Goal: Entertainment & Leisure: Browse casually

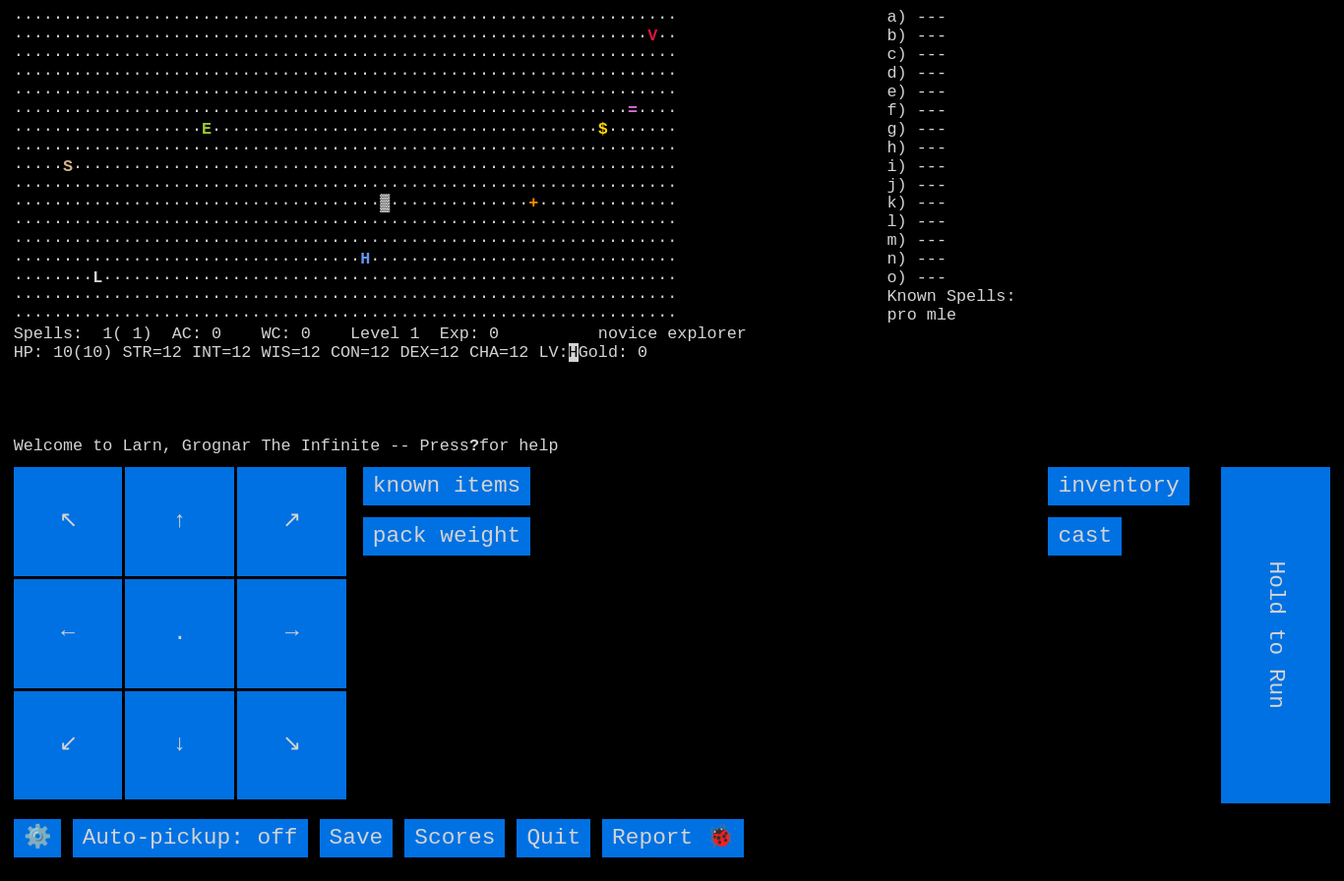
scroll to position [42, 0]
type input "Choose Direction"
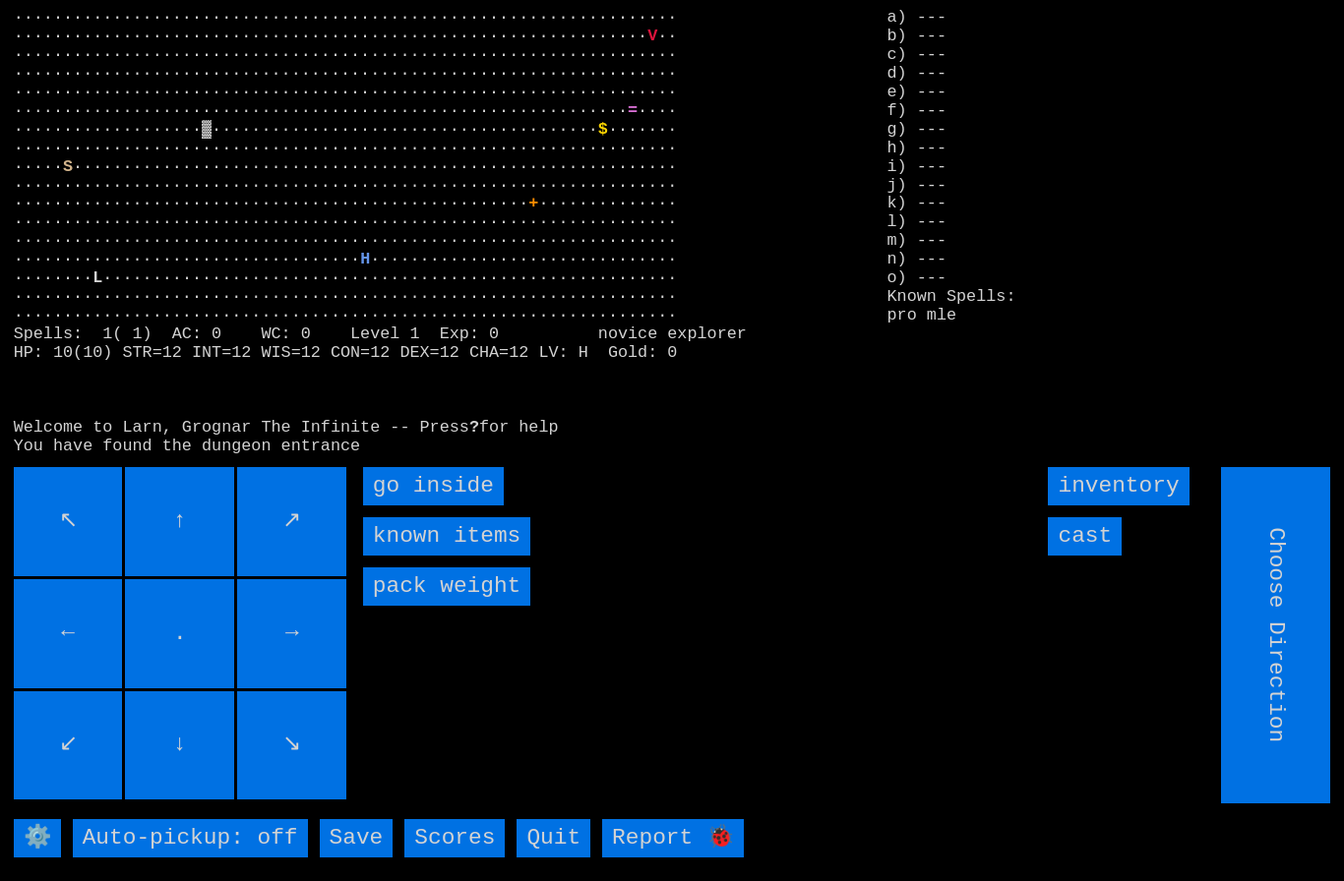
type input "Hold to Run"
click at [400, 481] on inside "go inside" at bounding box center [433, 486] width 141 height 38
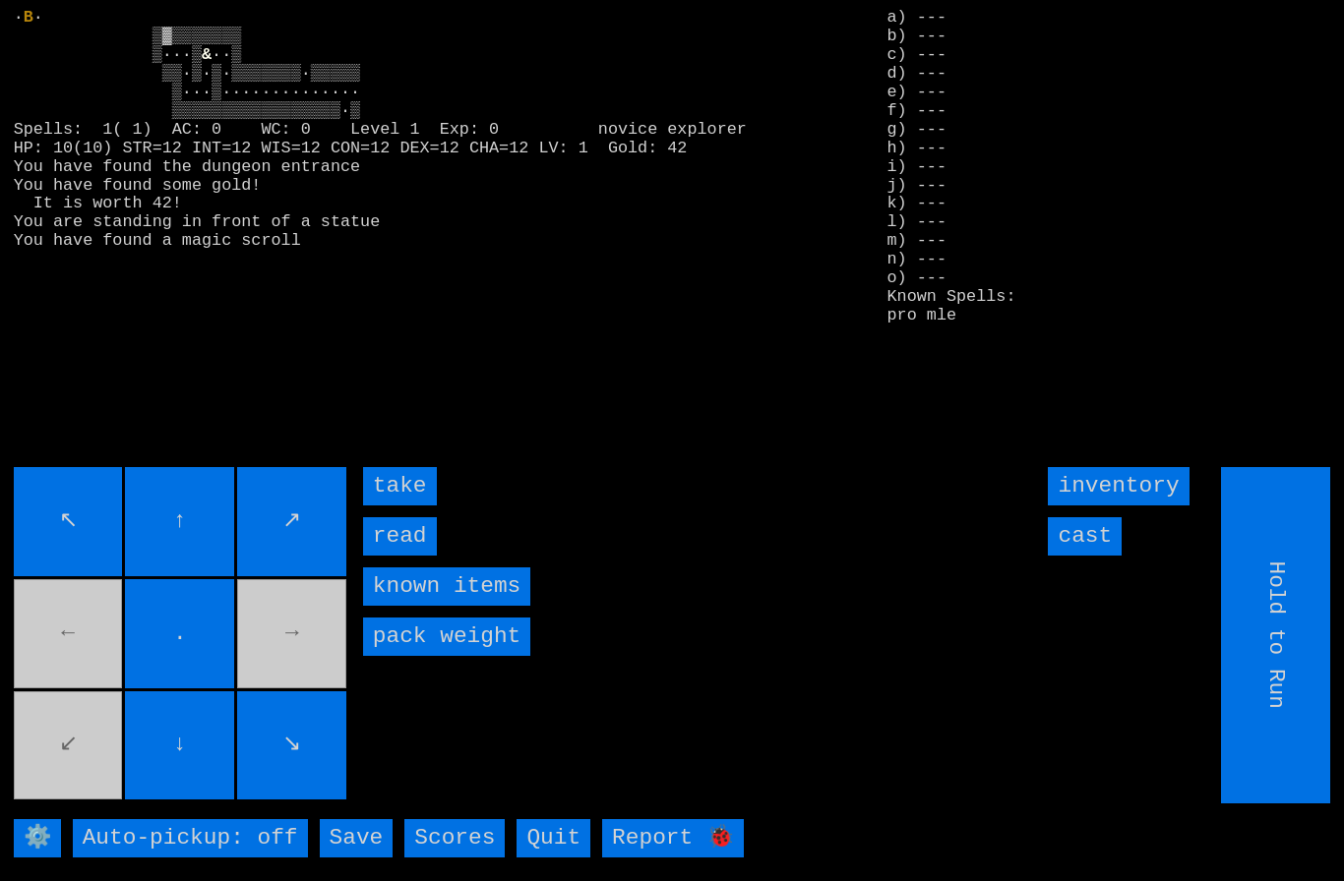
click at [394, 480] on input "take" at bounding box center [400, 486] width 74 height 38
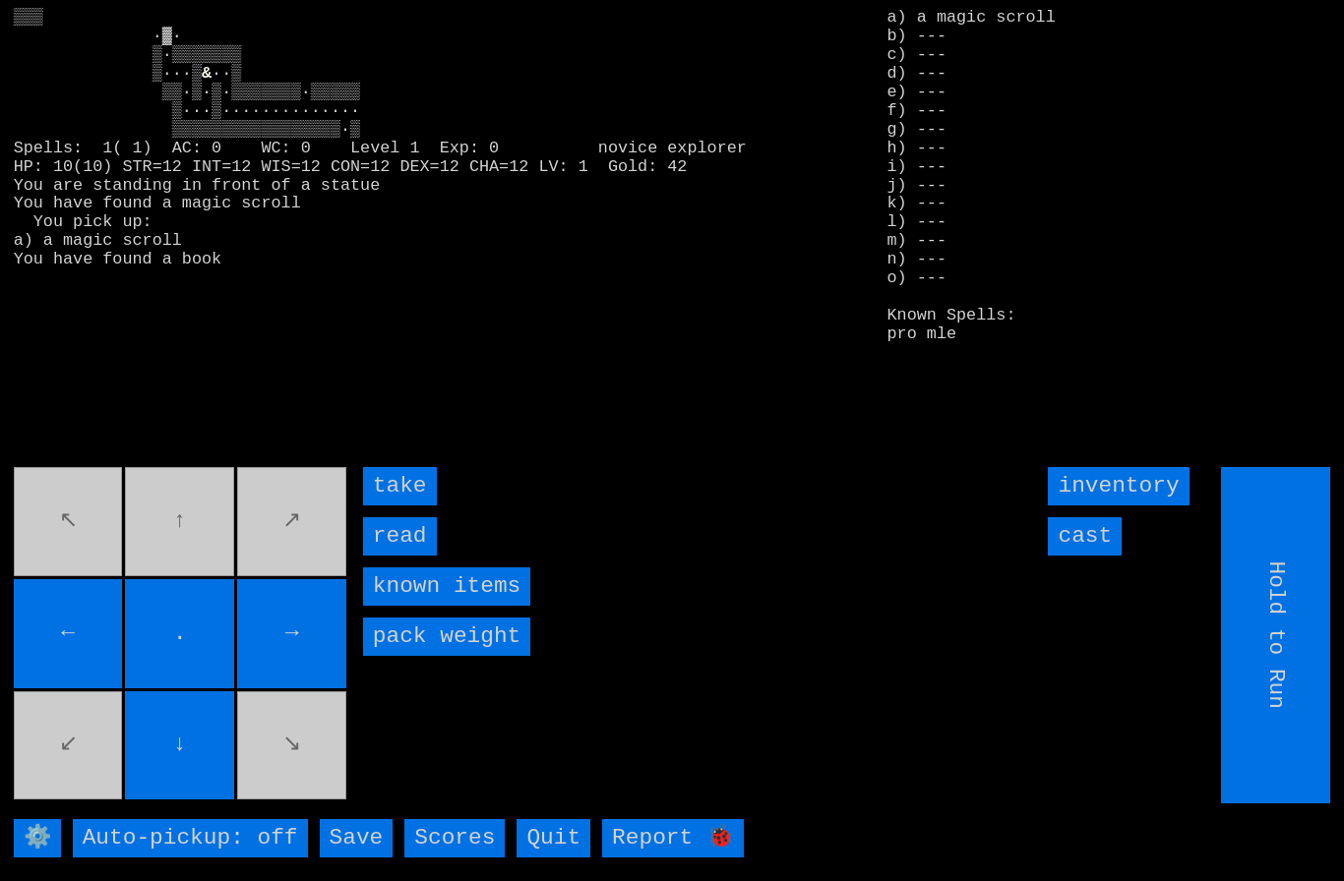
click at [408, 536] on input "read" at bounding box center [400, 536] width 74 height 38
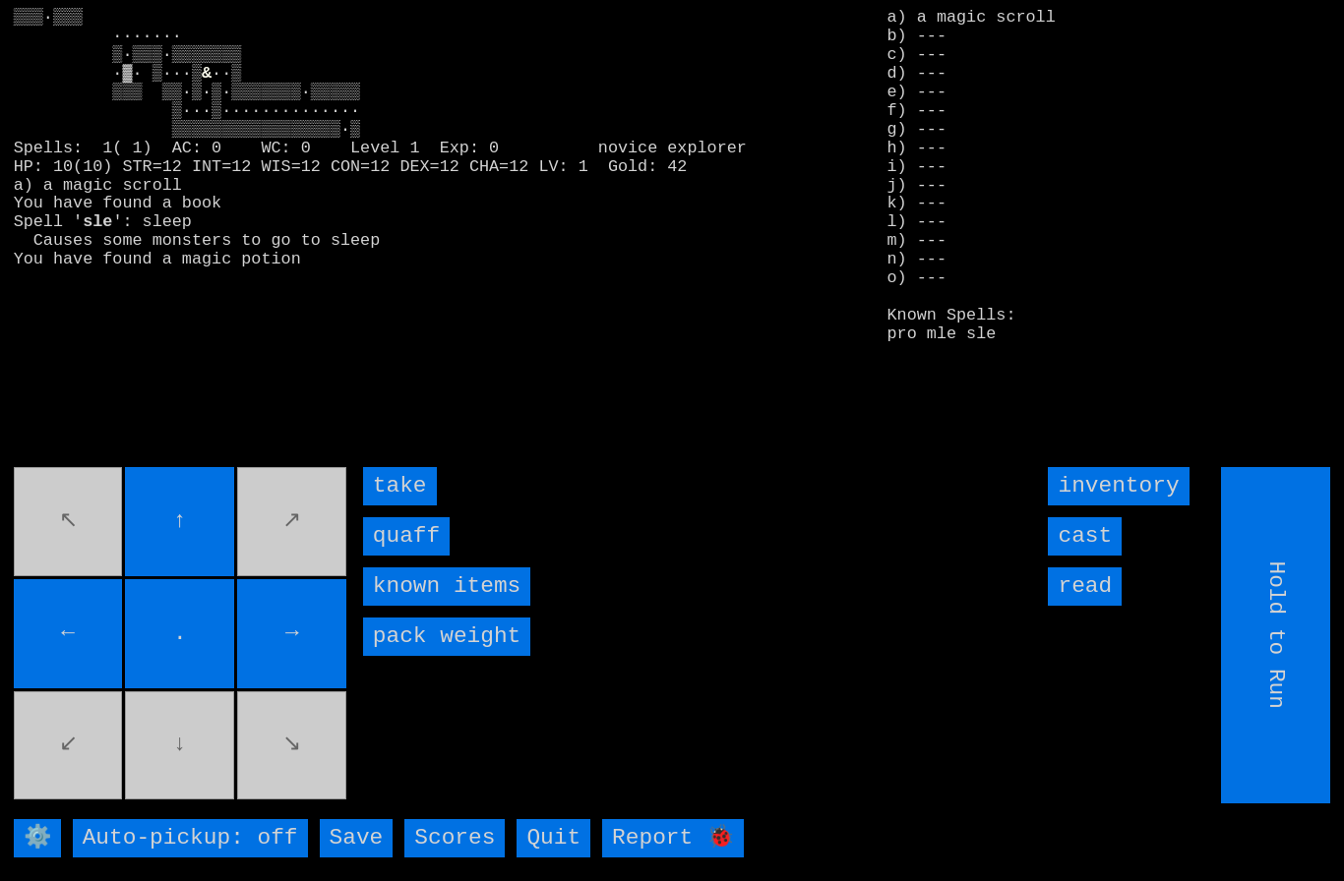
click at [399, 532] on input "quaff" at bounding box center [406, 536] width 87 height 38
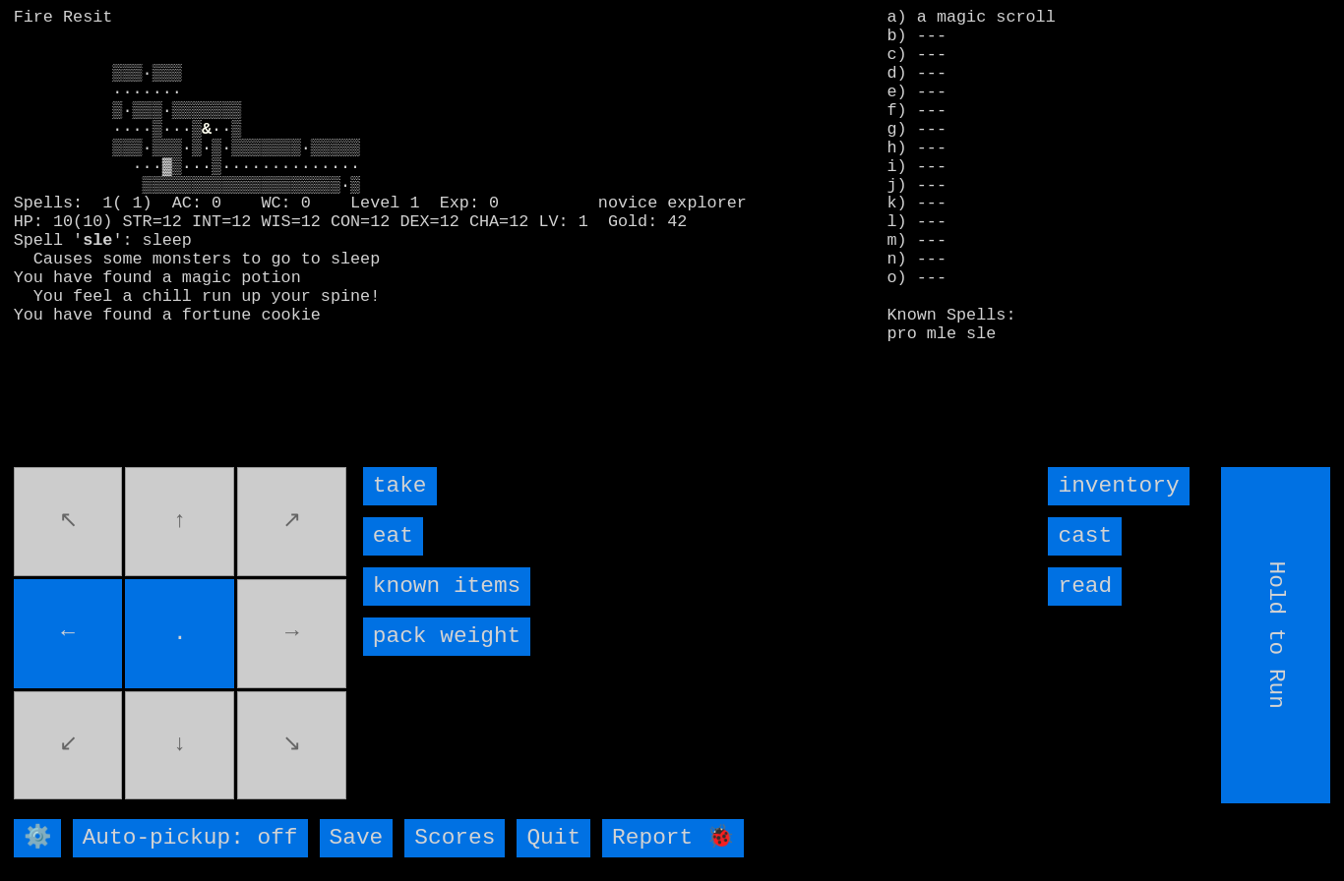
click at [390, 534] on input "eat" at bounding box center [393, 536] width 60 height 38
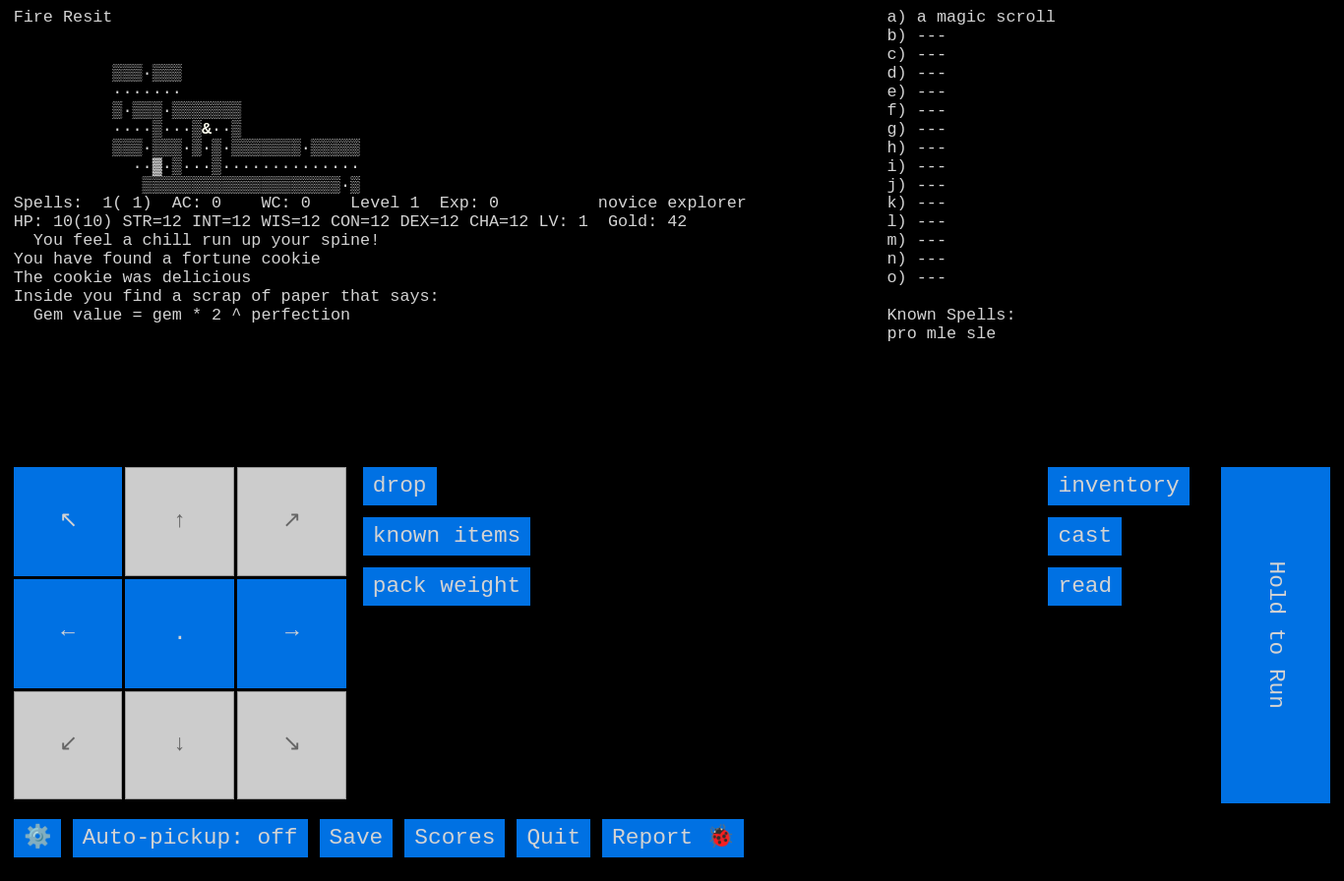
type input "Choose Direction"
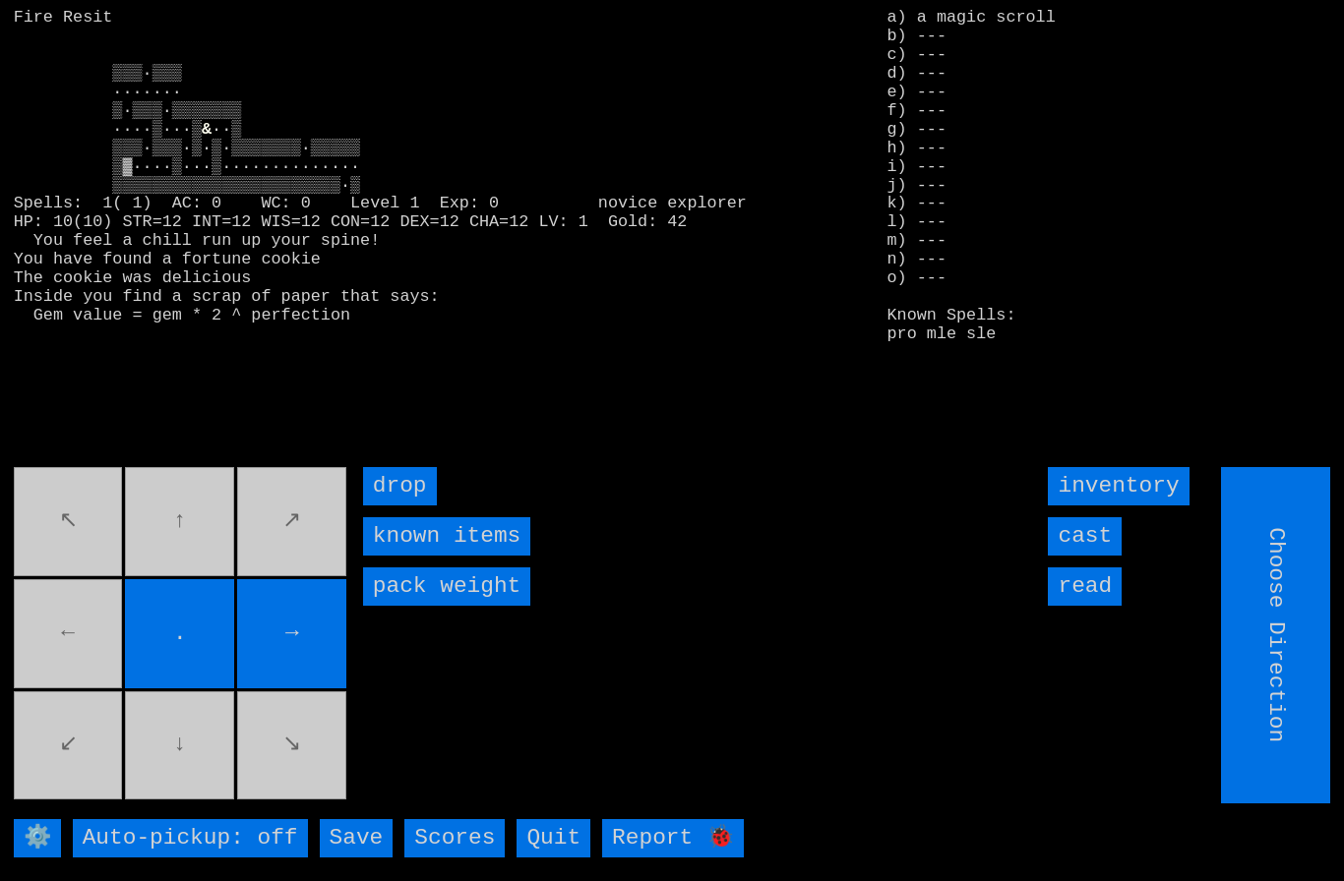
type input "Hold to Run"
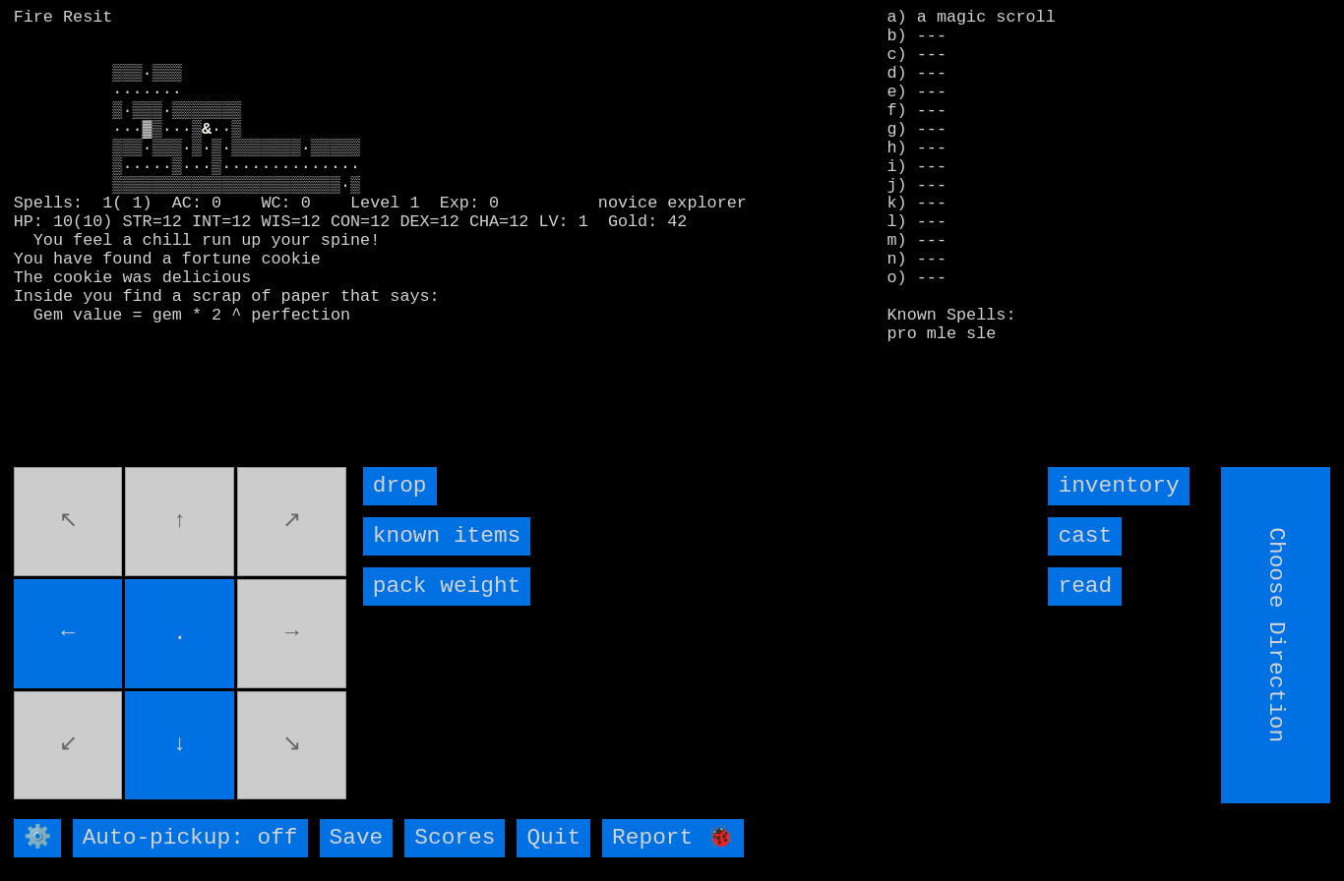
type input "Hold to Run"
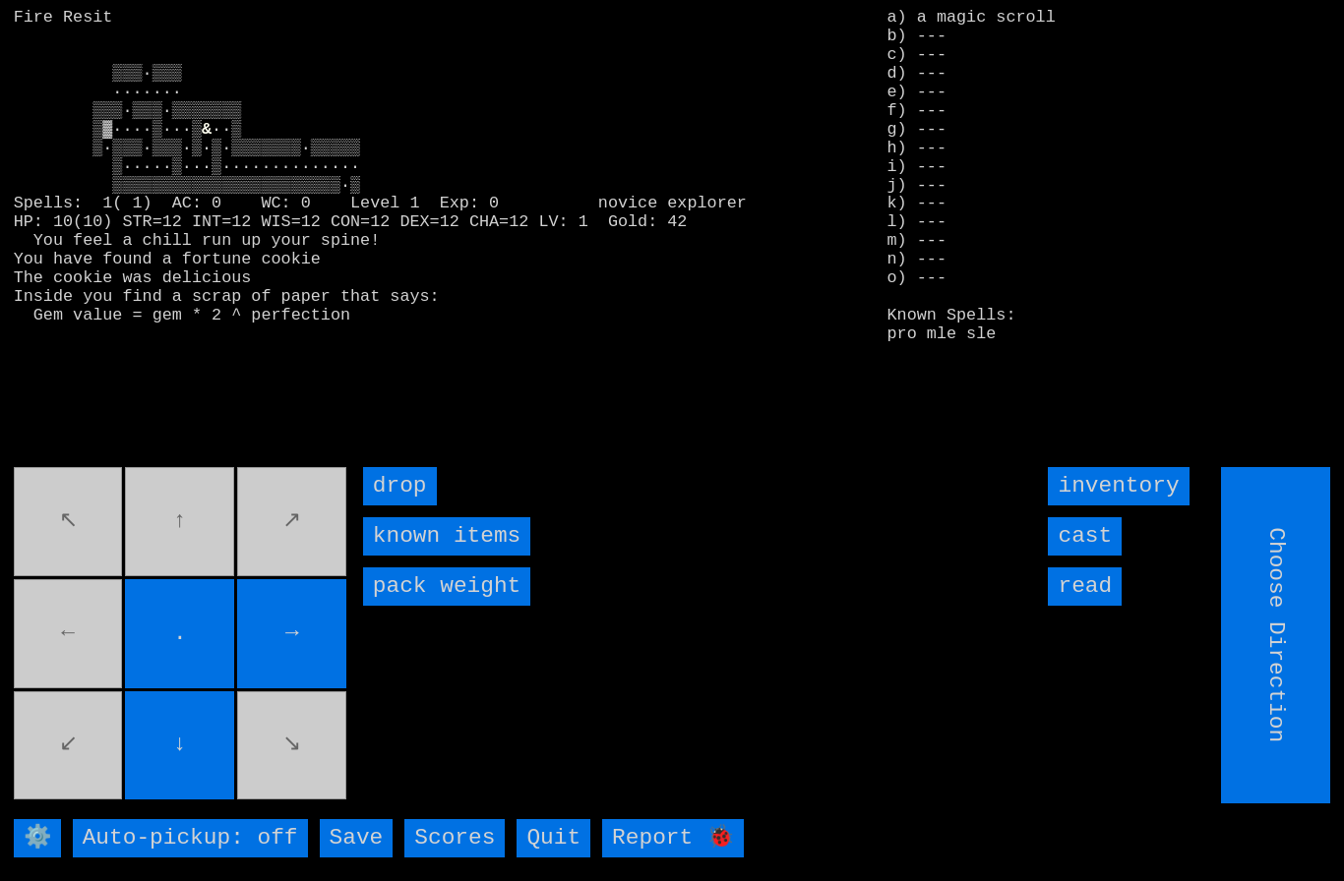
type input "Hold to Run"
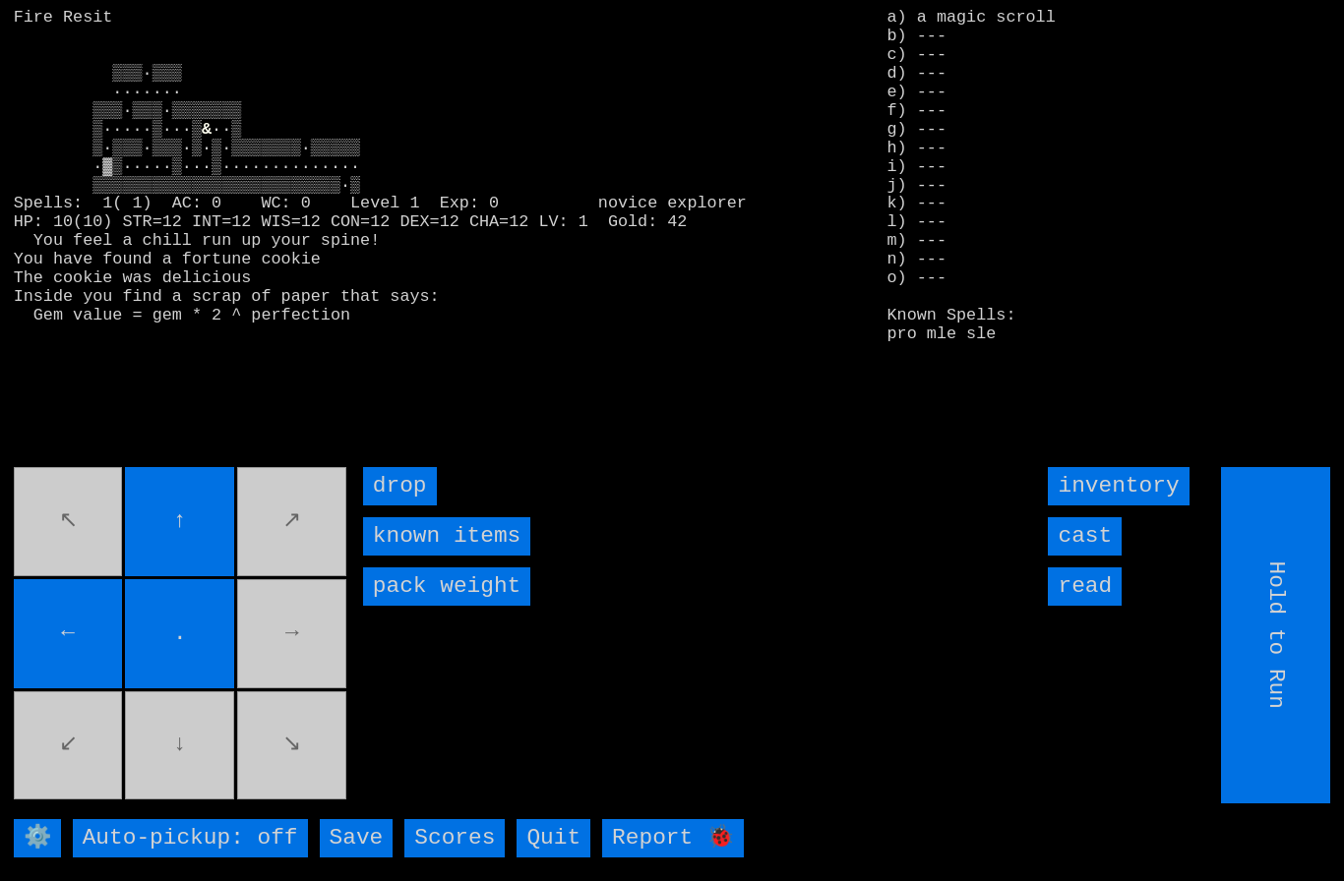
type input "Choose Direction"
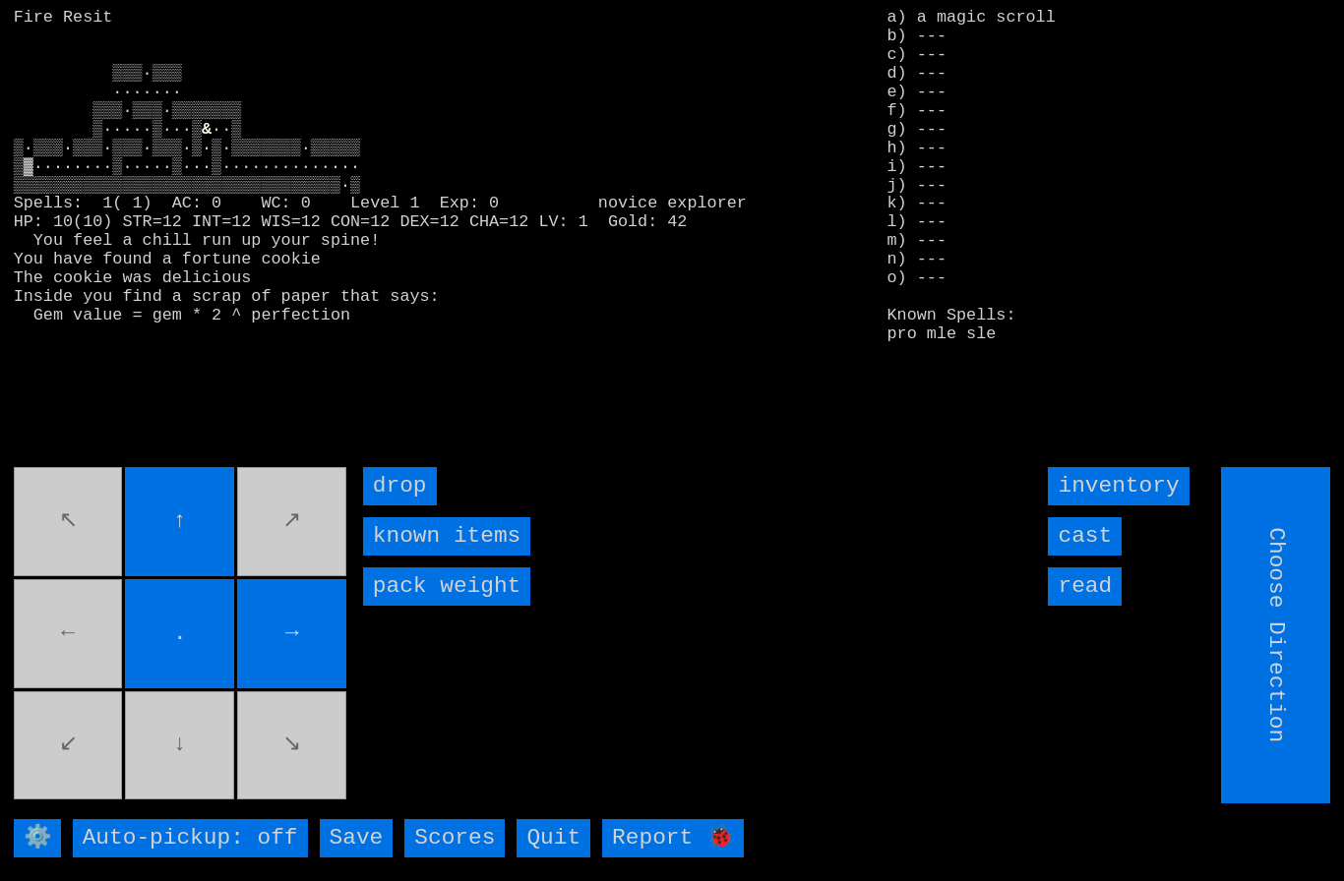
type input "Hold to Run"
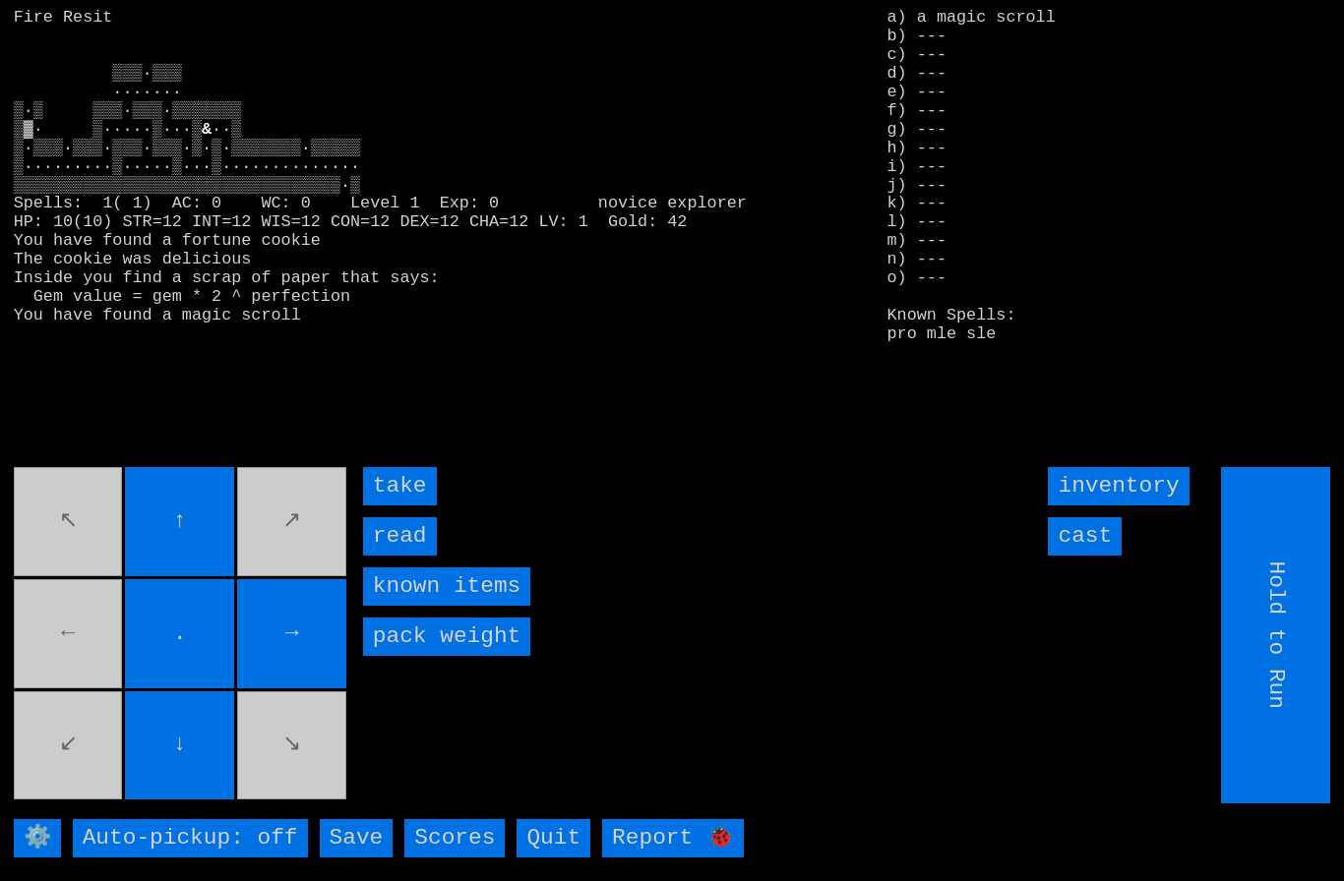
click at [388, 487] on input "take" at bounding box center [400, 486] width 74 height 38
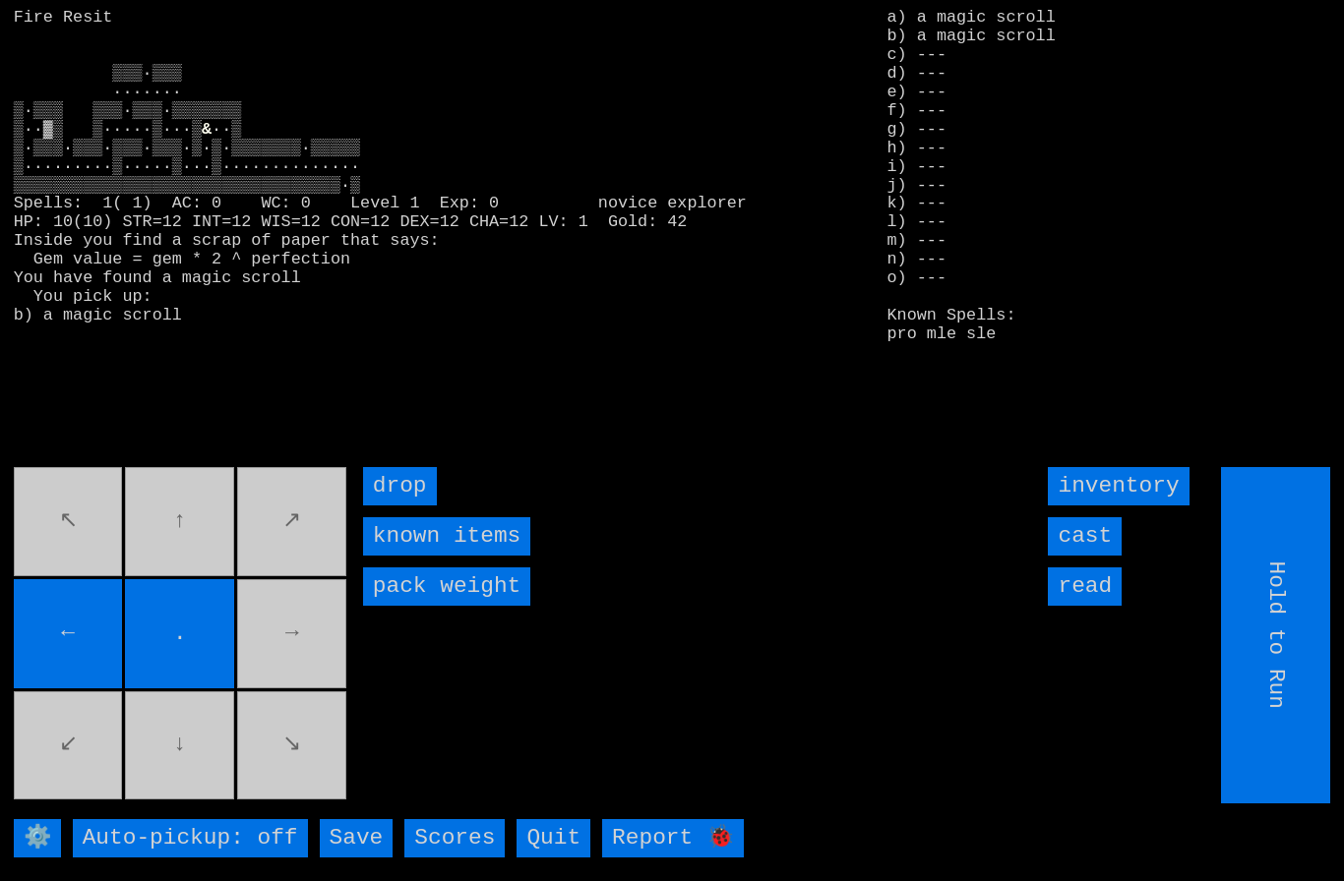
click at [299, 624] on movebuttons "↖ ↑ ↗ ← . → ↙ ↓ ↘" at bounding box center [182, 635] width 336 height 336
type input "Choose Direction"
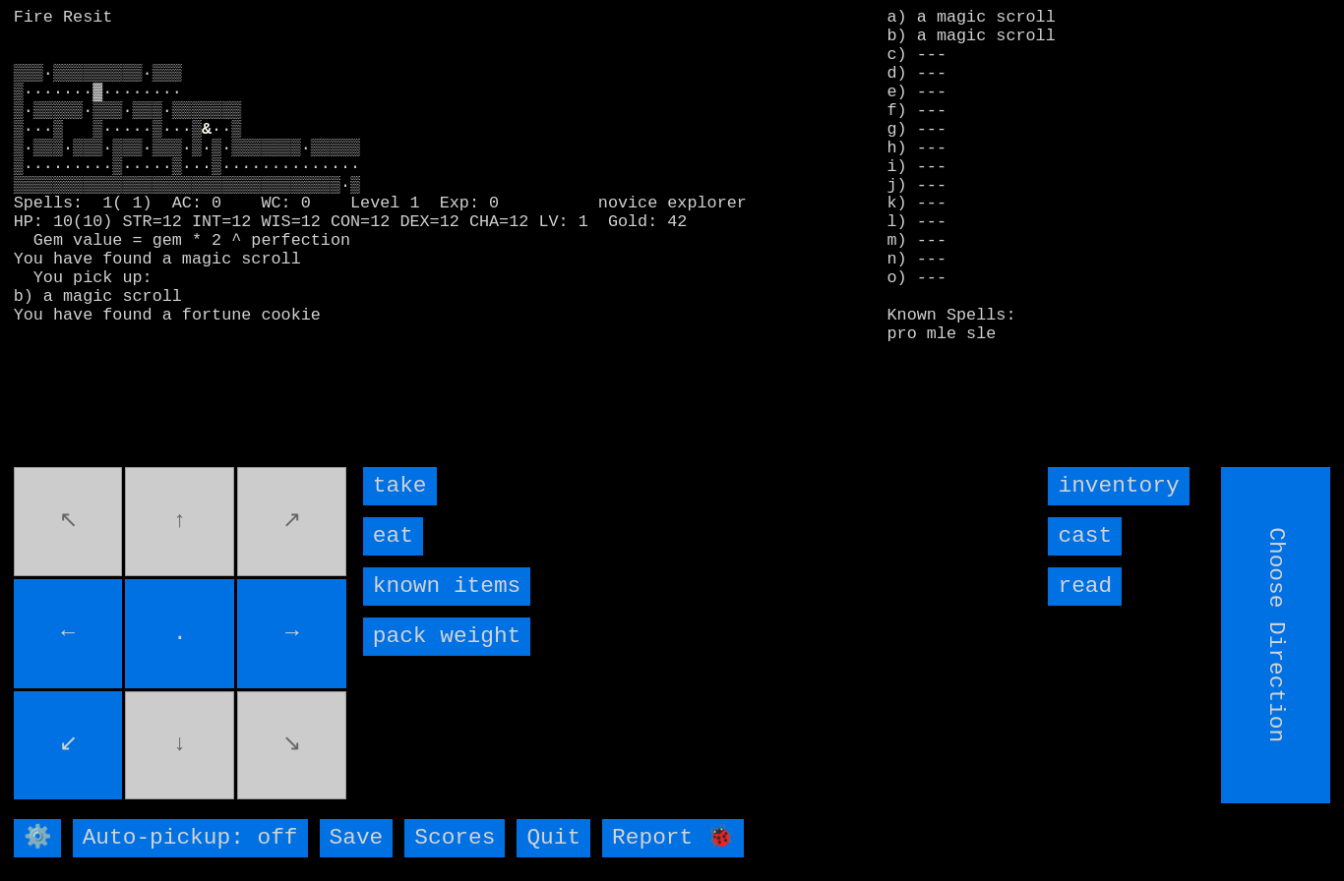
type input "Hold to Run"
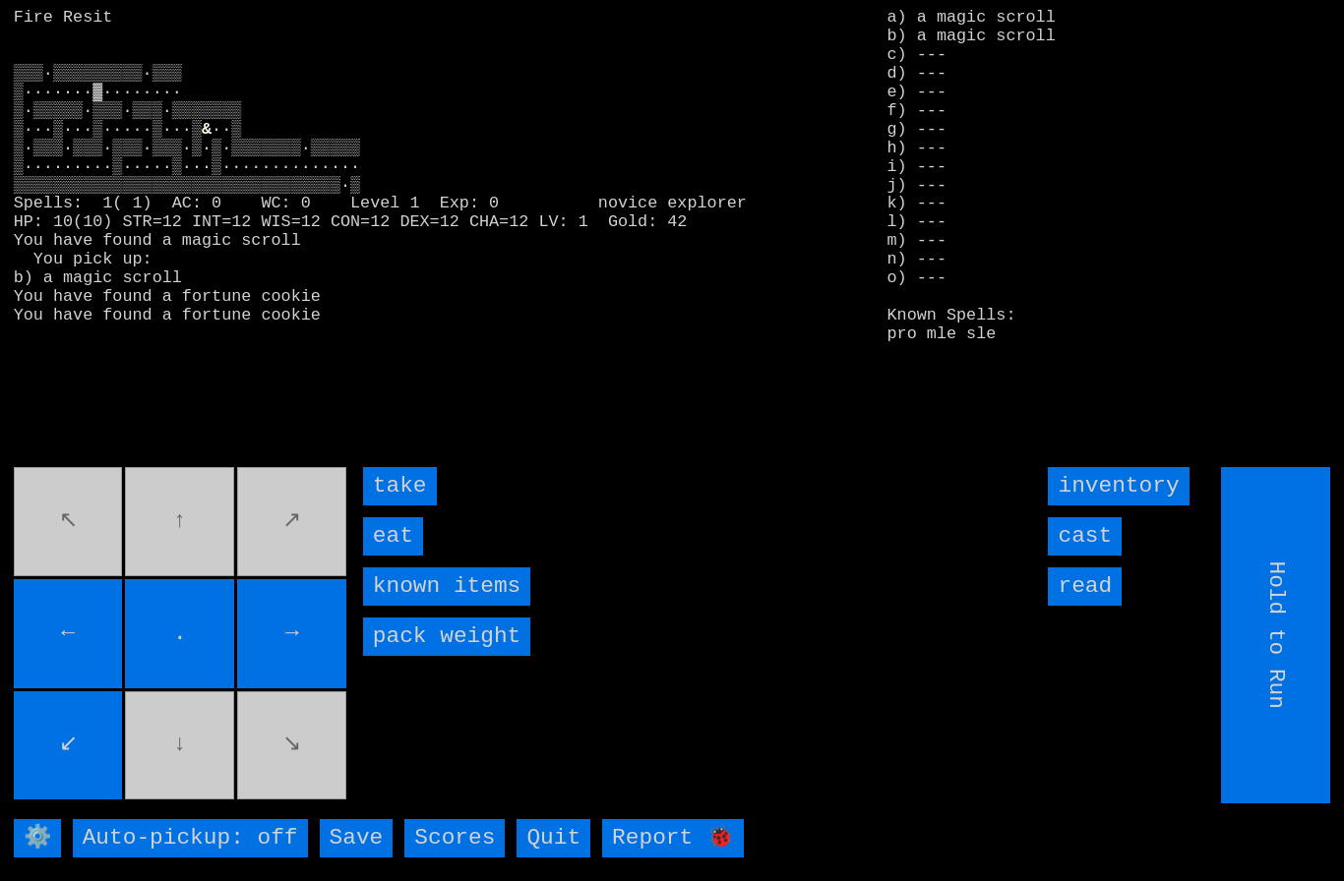
click at [394, 537] on input "eat" at bounding box center [393, 536] width 60 height 38
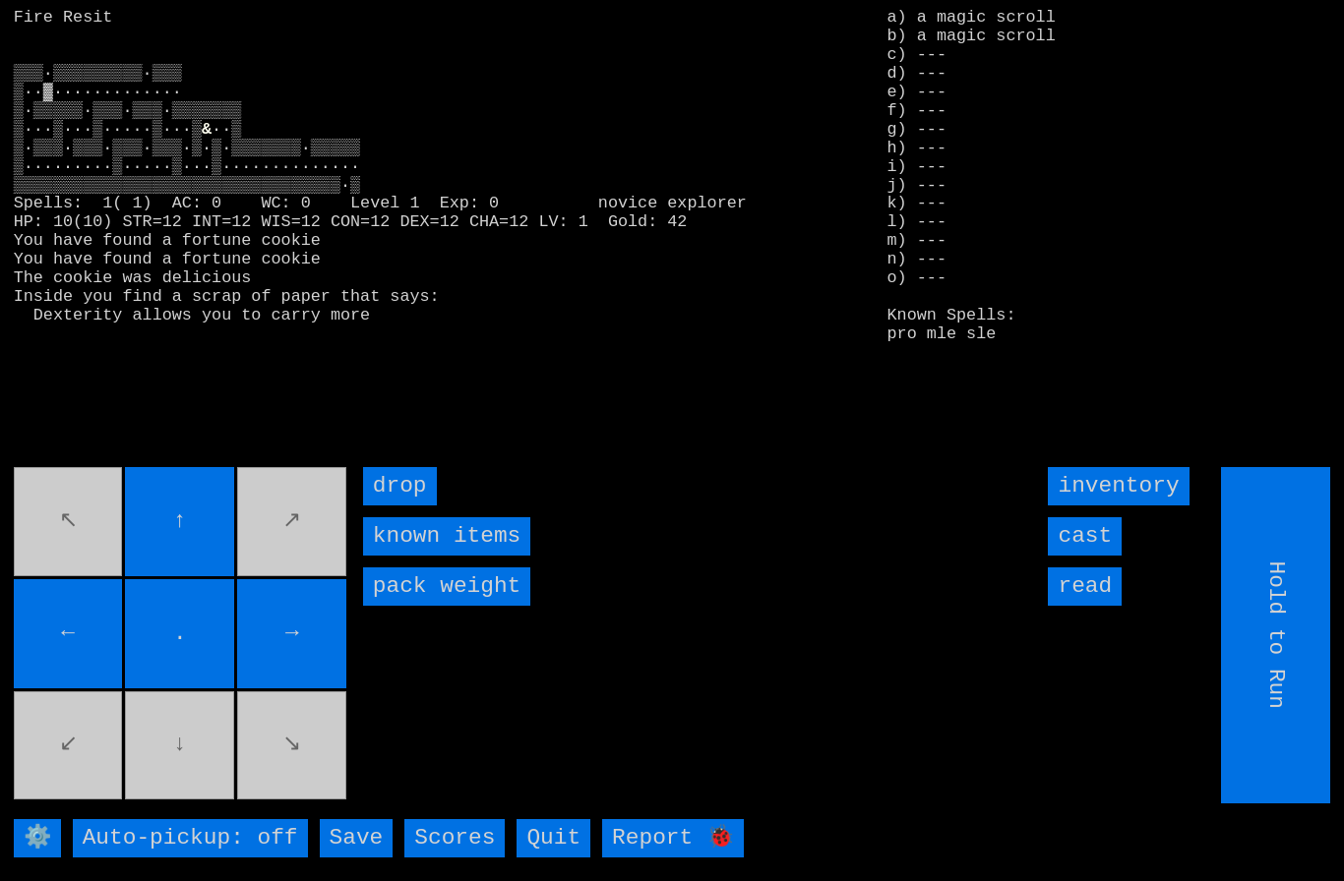
type input "Choose Direction"
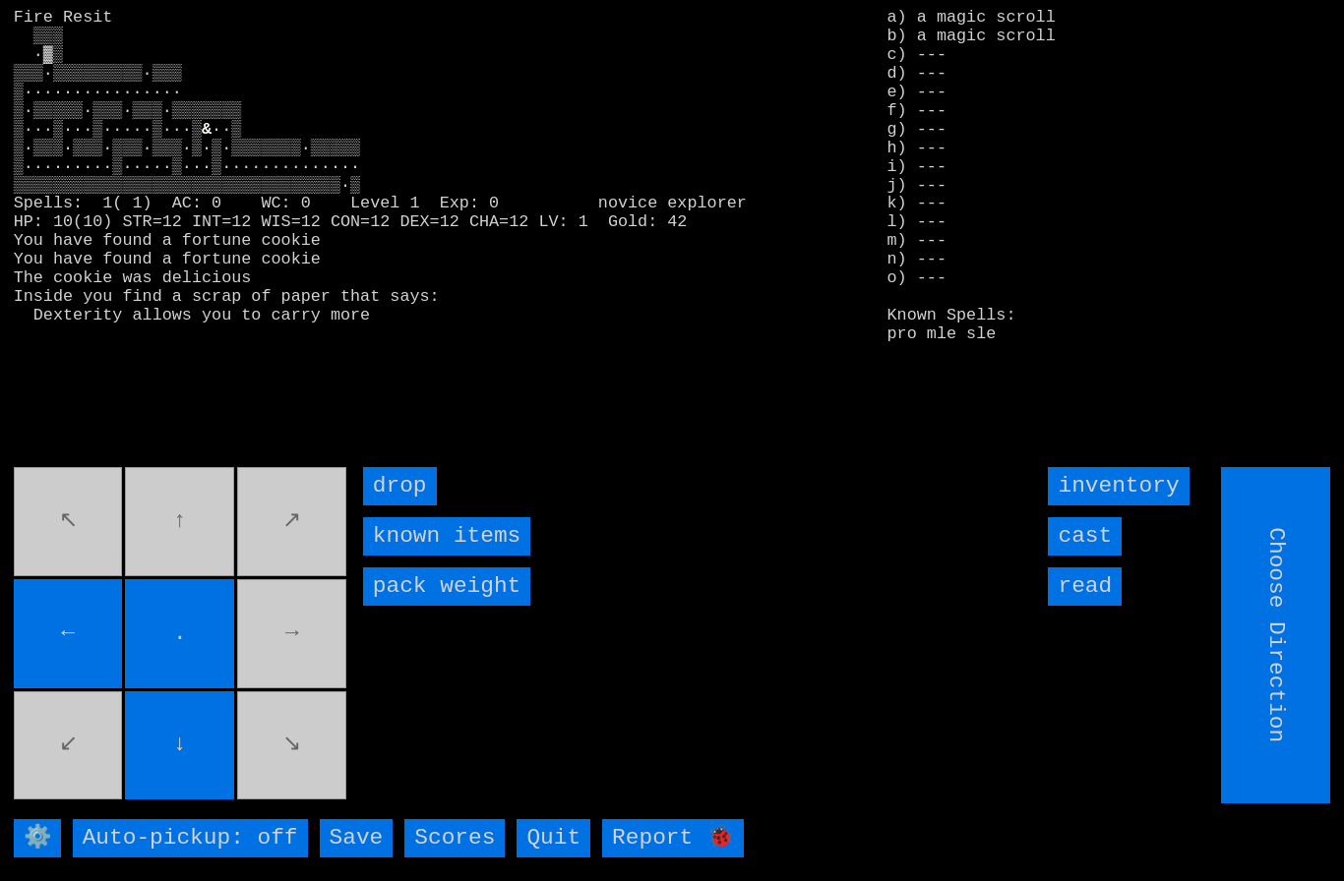
type input "Hold to Run"
type input "Choose Direction"
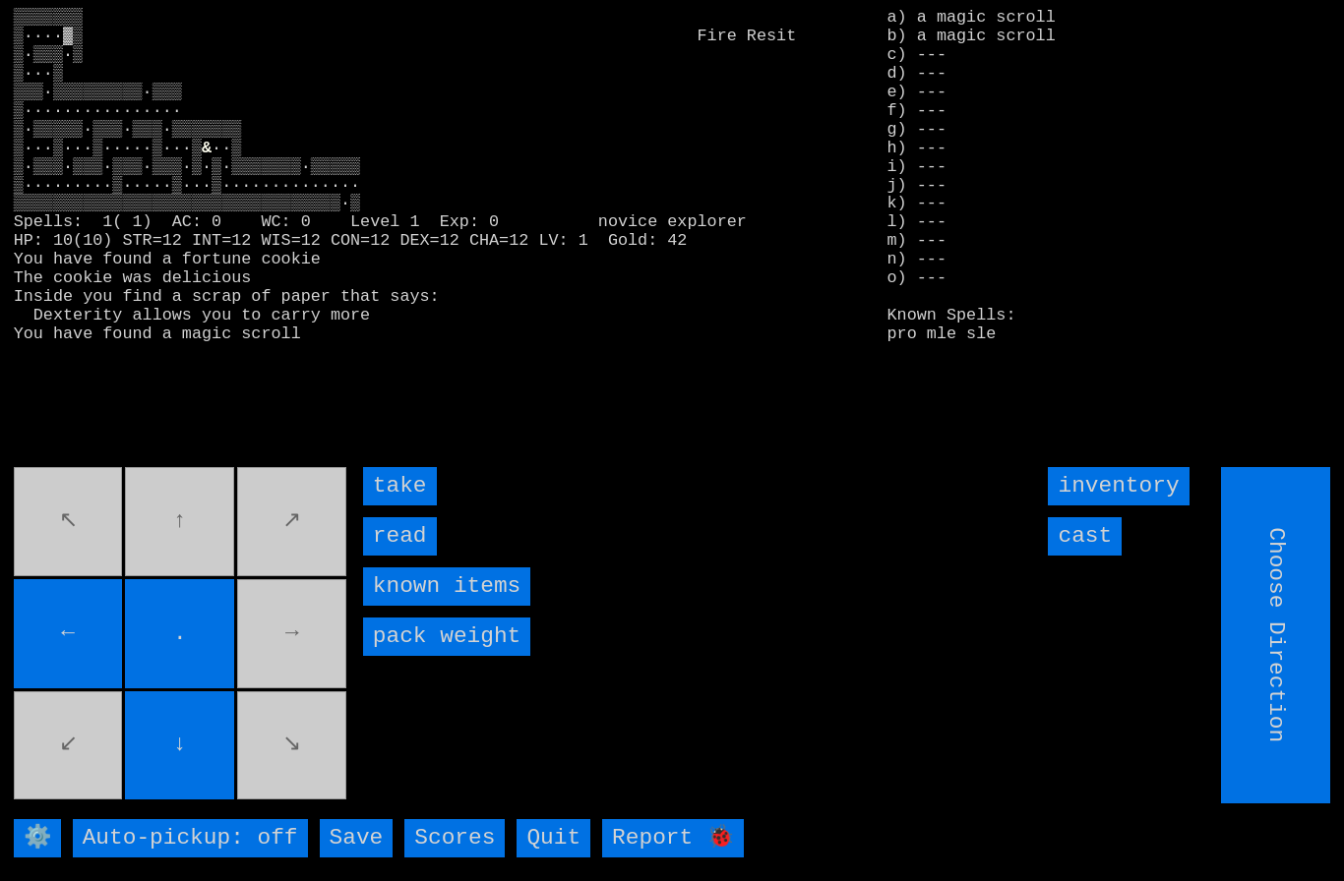
type input "Hold to Run"
click at [392, 506] on input "take" at bounding box center [400, 486] width 74 height 38
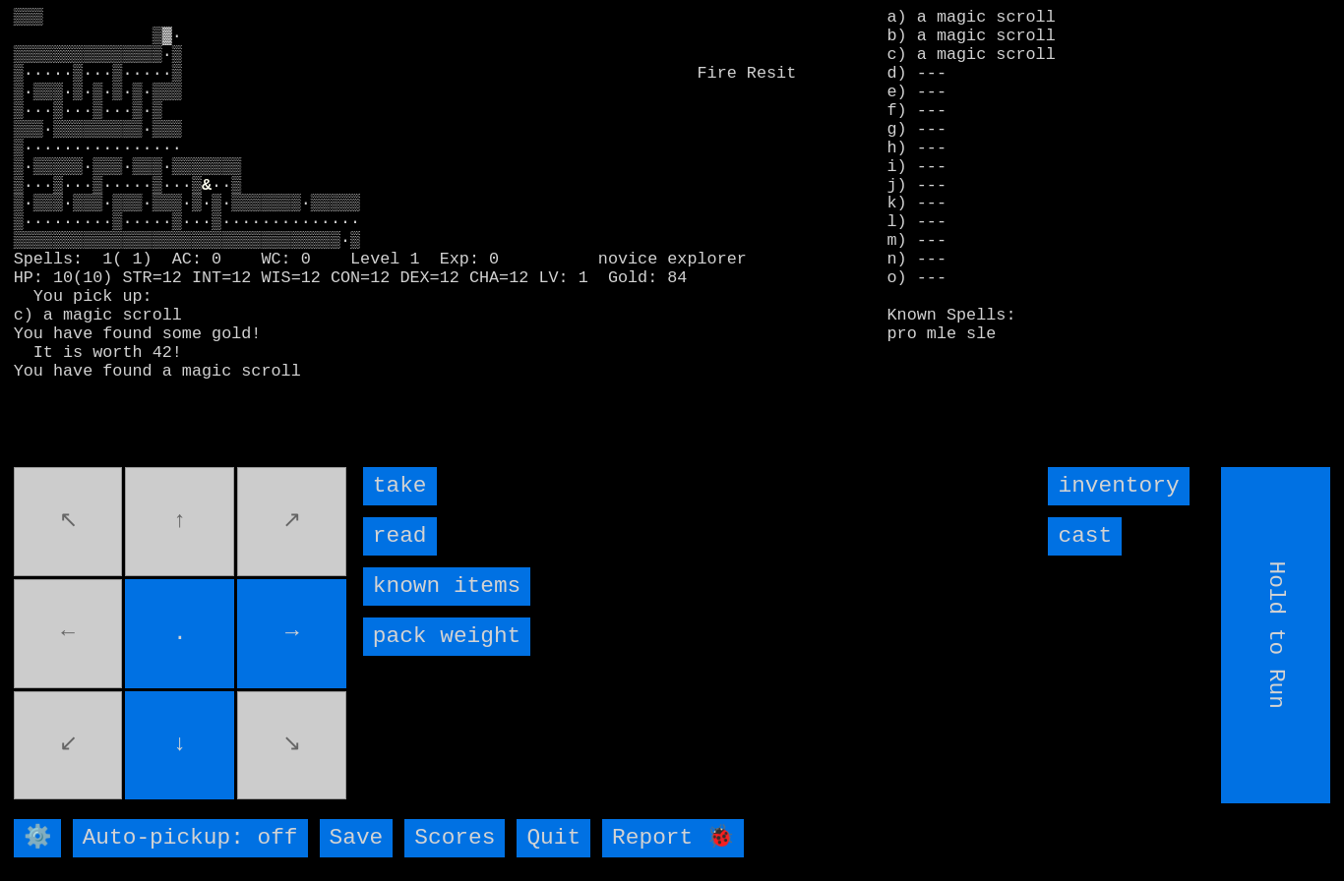
click at [397, 506] on input "take" at bounding box center [400, 486] width 74 height 38
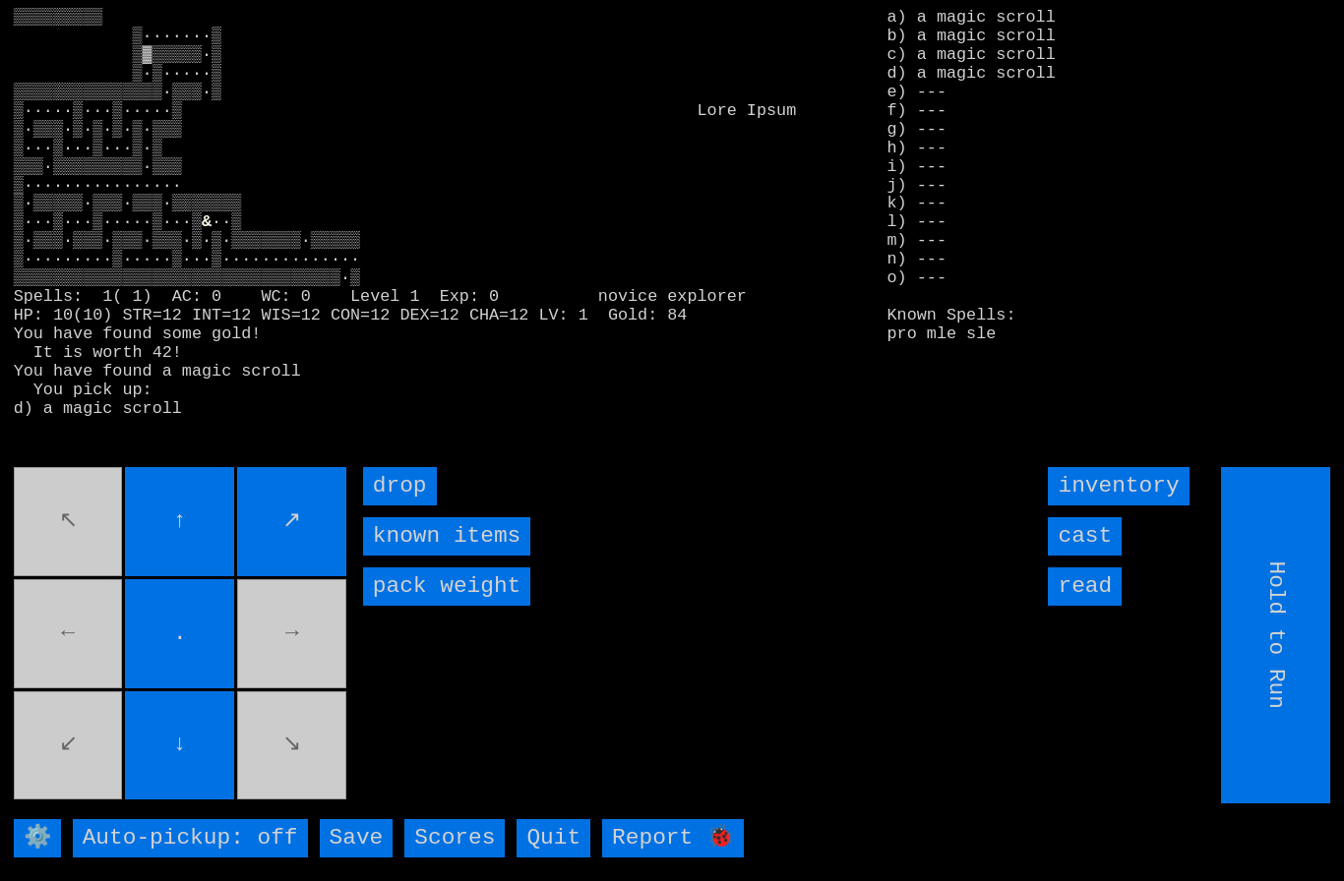
type input "Choose Direction"
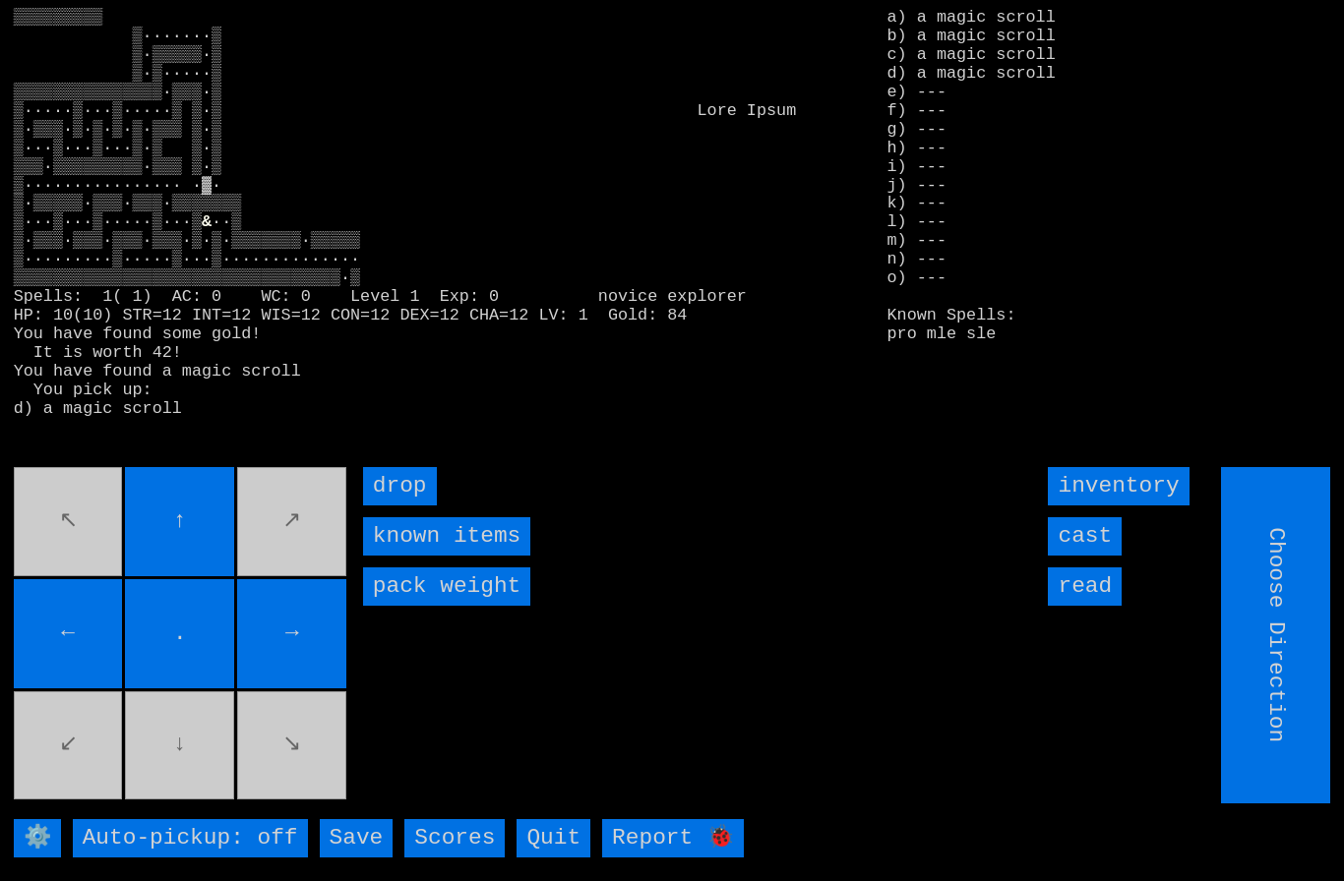
type input "Hold to Run"
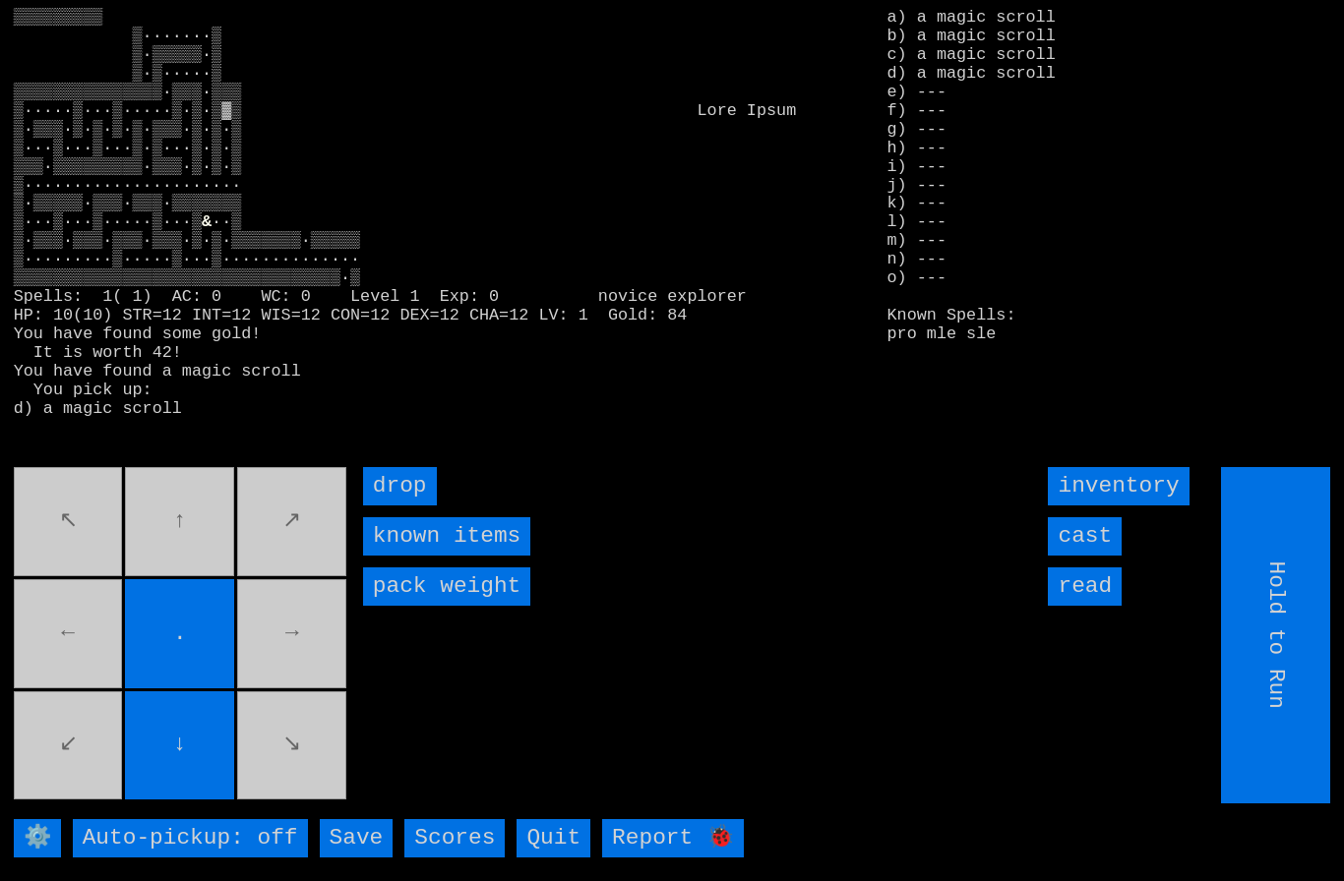
click at [189, 541] on movebuttons "↖ ↑ ↗ ← . → ↙ ↓ ↘" at bounding box center [182, 635] width 336 height 336
type input "Choose Direction"
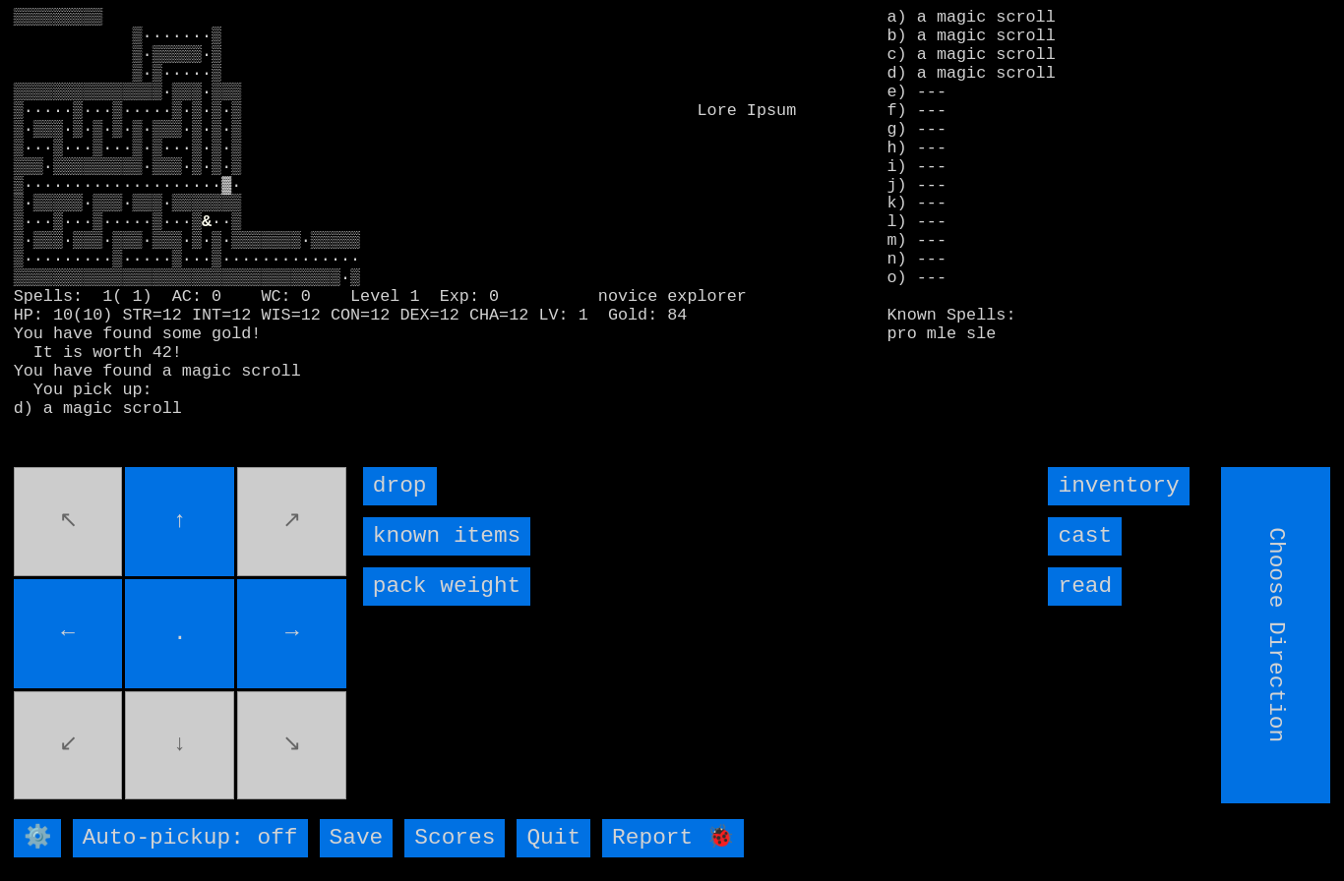
type input "Hold to Run"
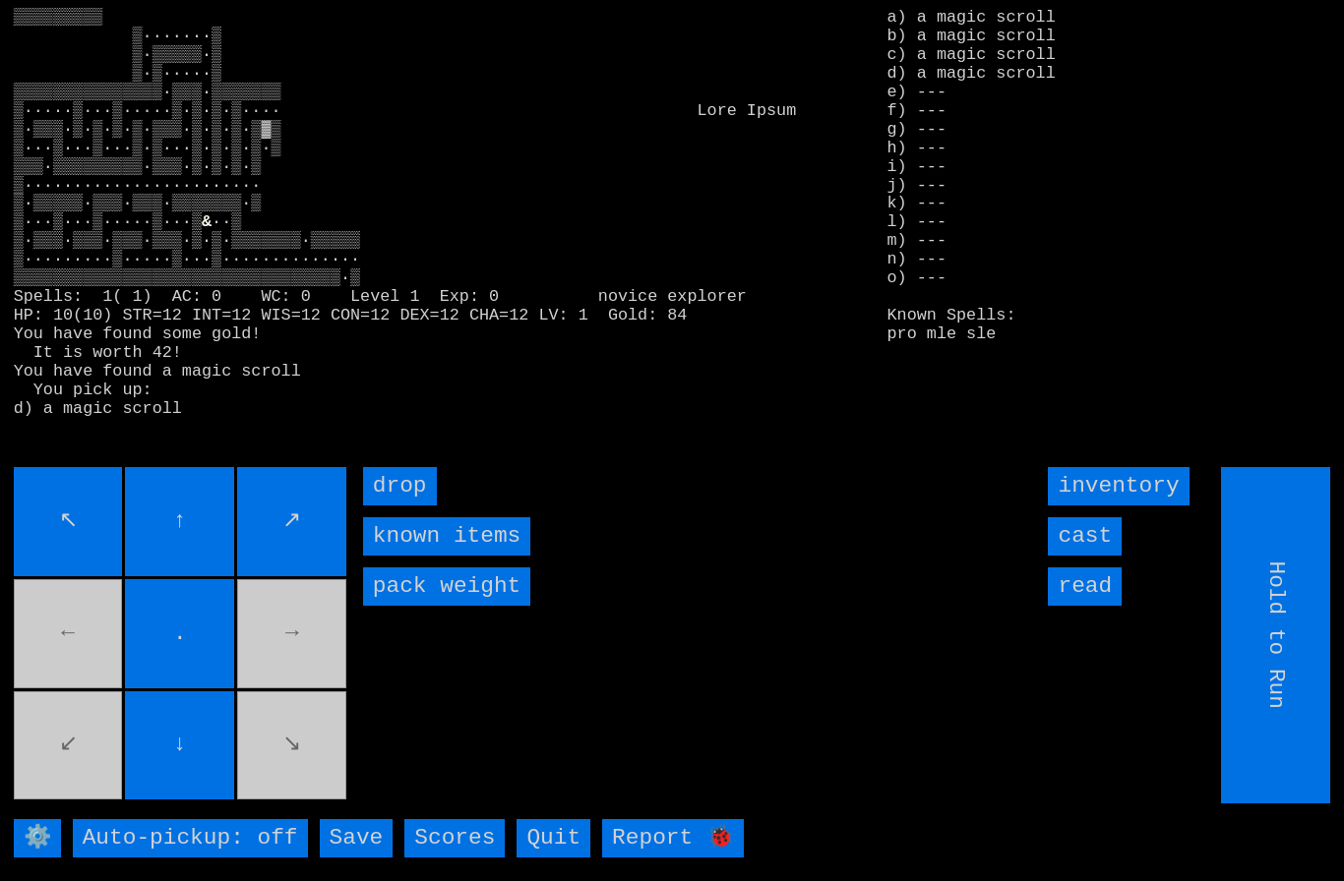
type input "Choose Direction"
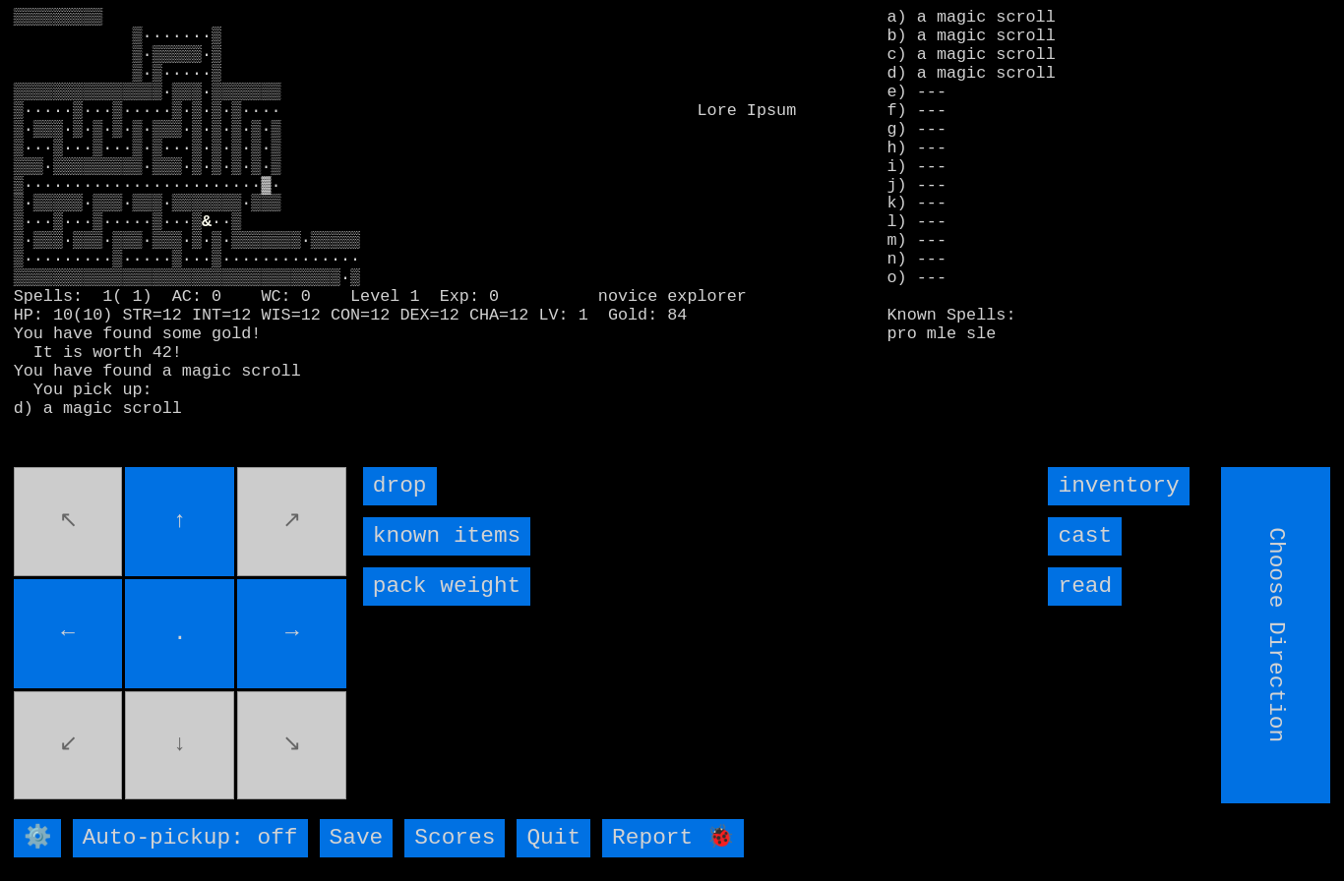
type input "Hold to Run"
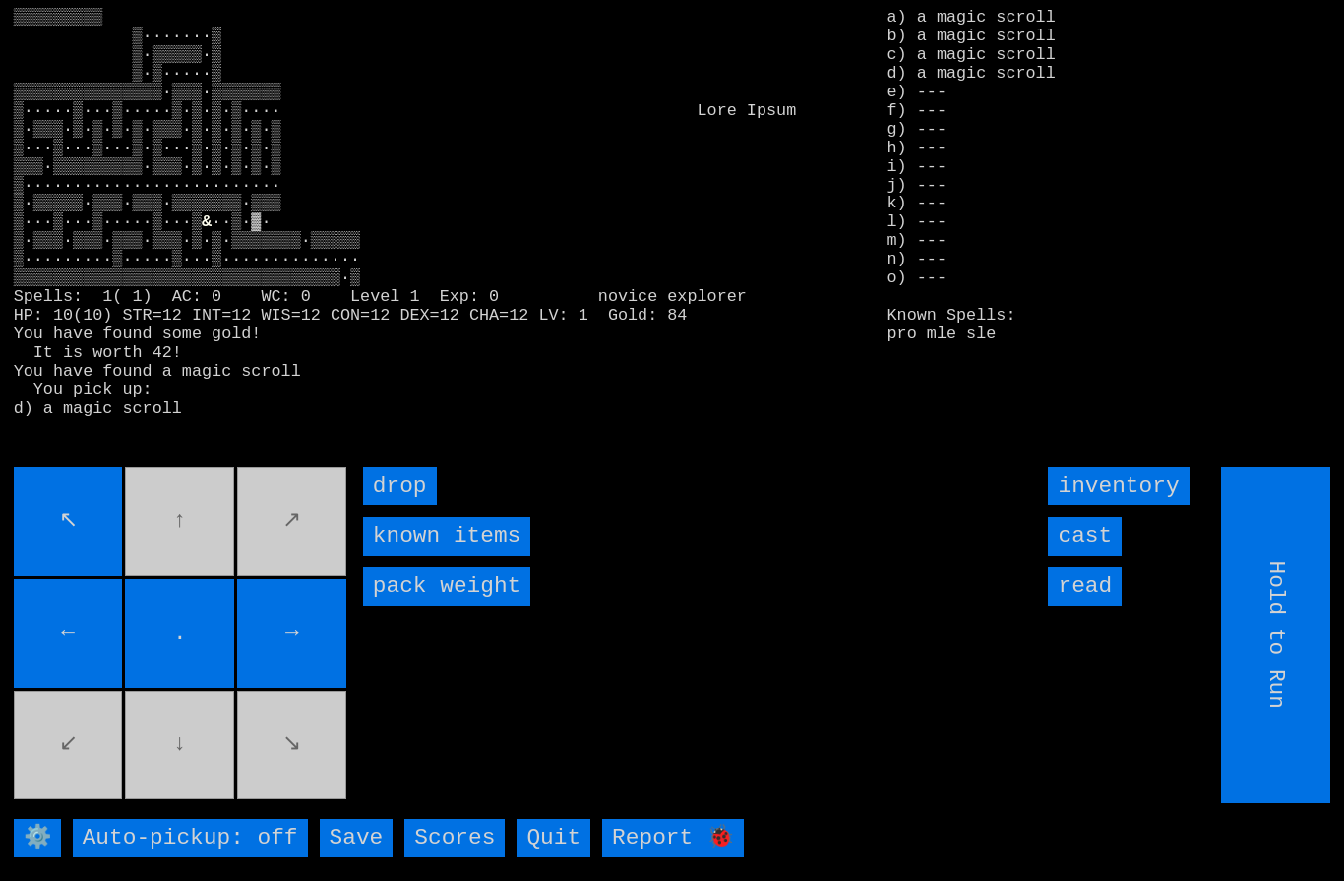
type input "Choose Direction"
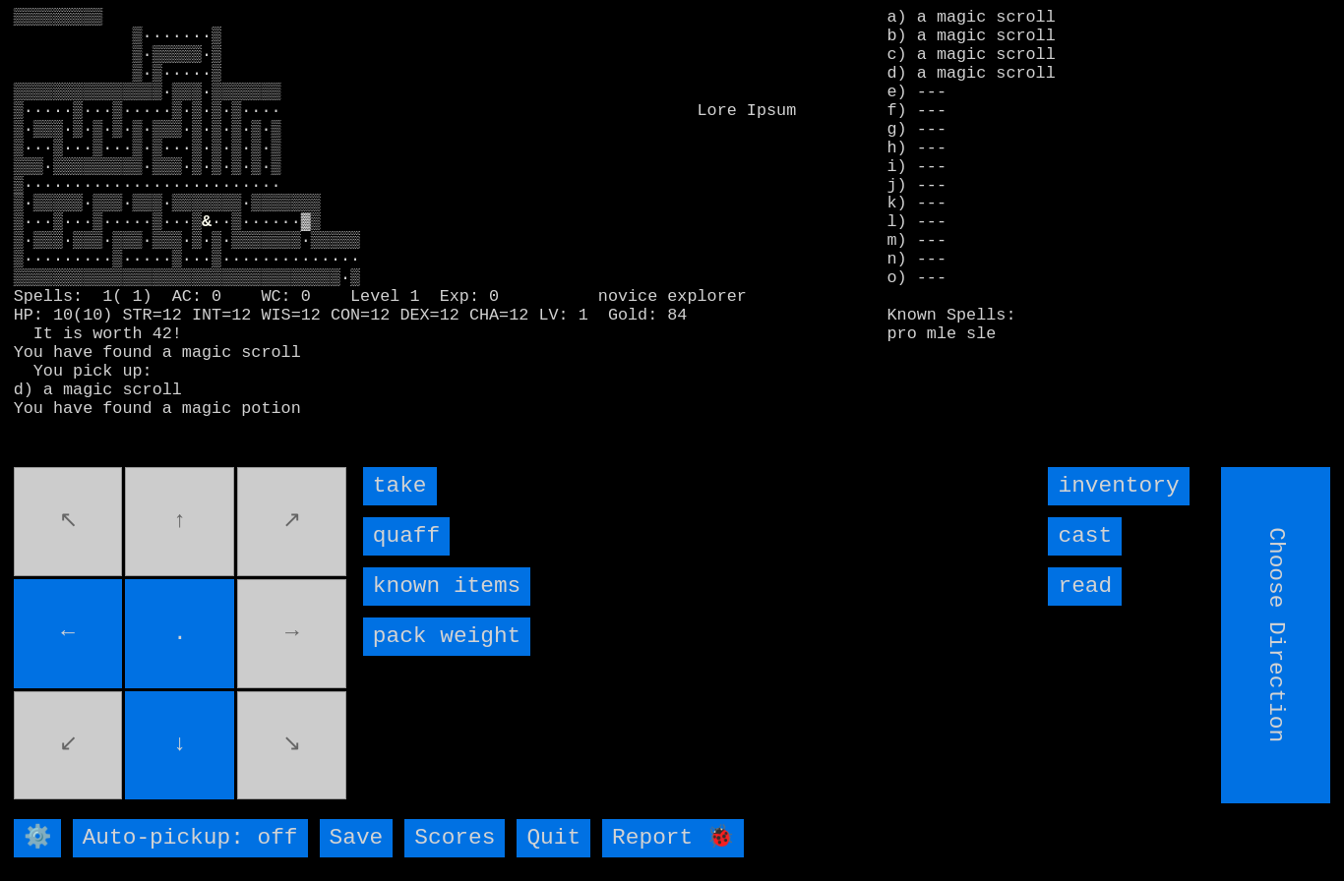
type input "Hold to Run"
click at [397, 556] on input "quaff" at bounding box center [406, 536] width 87 height 38
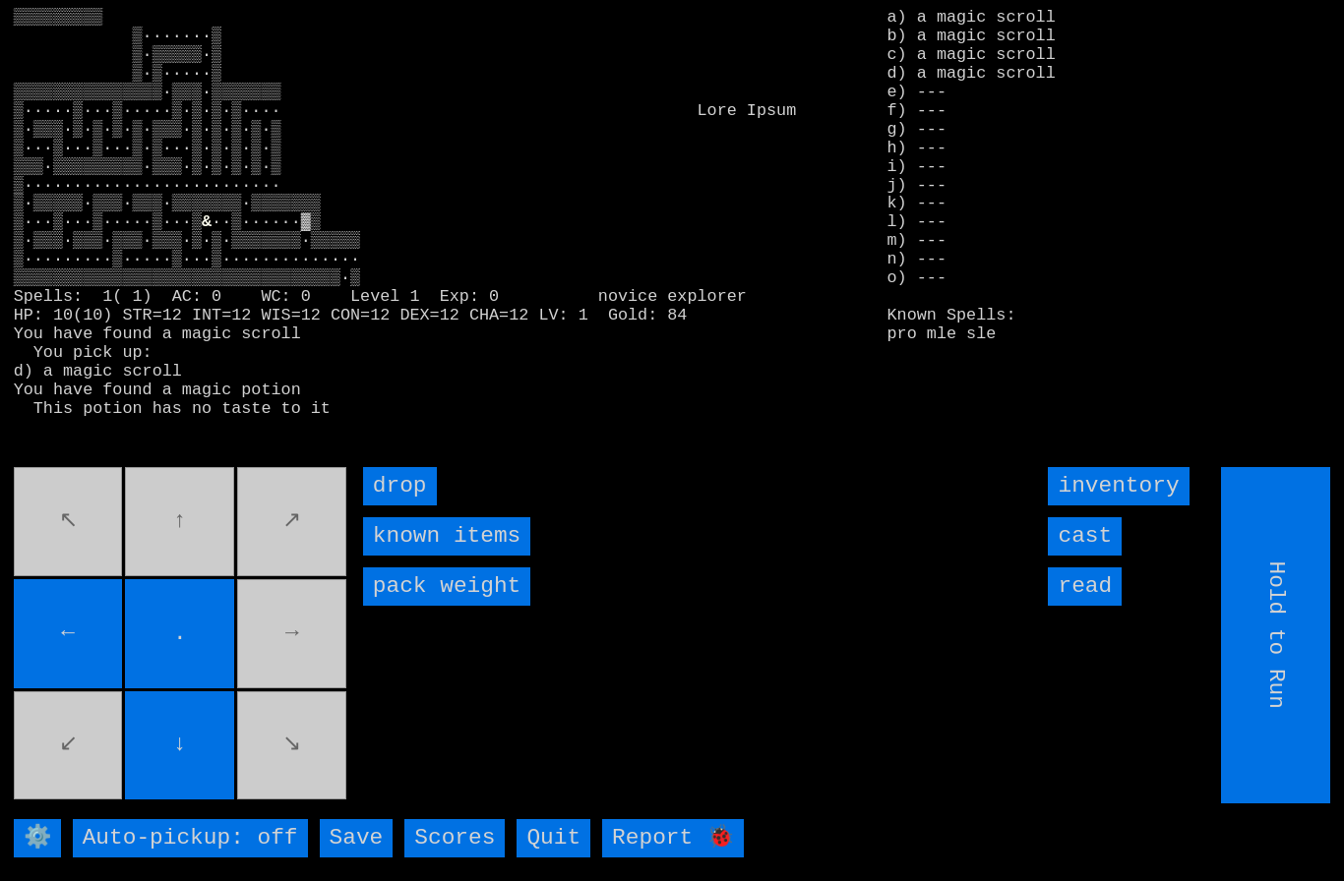
type input "Choose Direction"
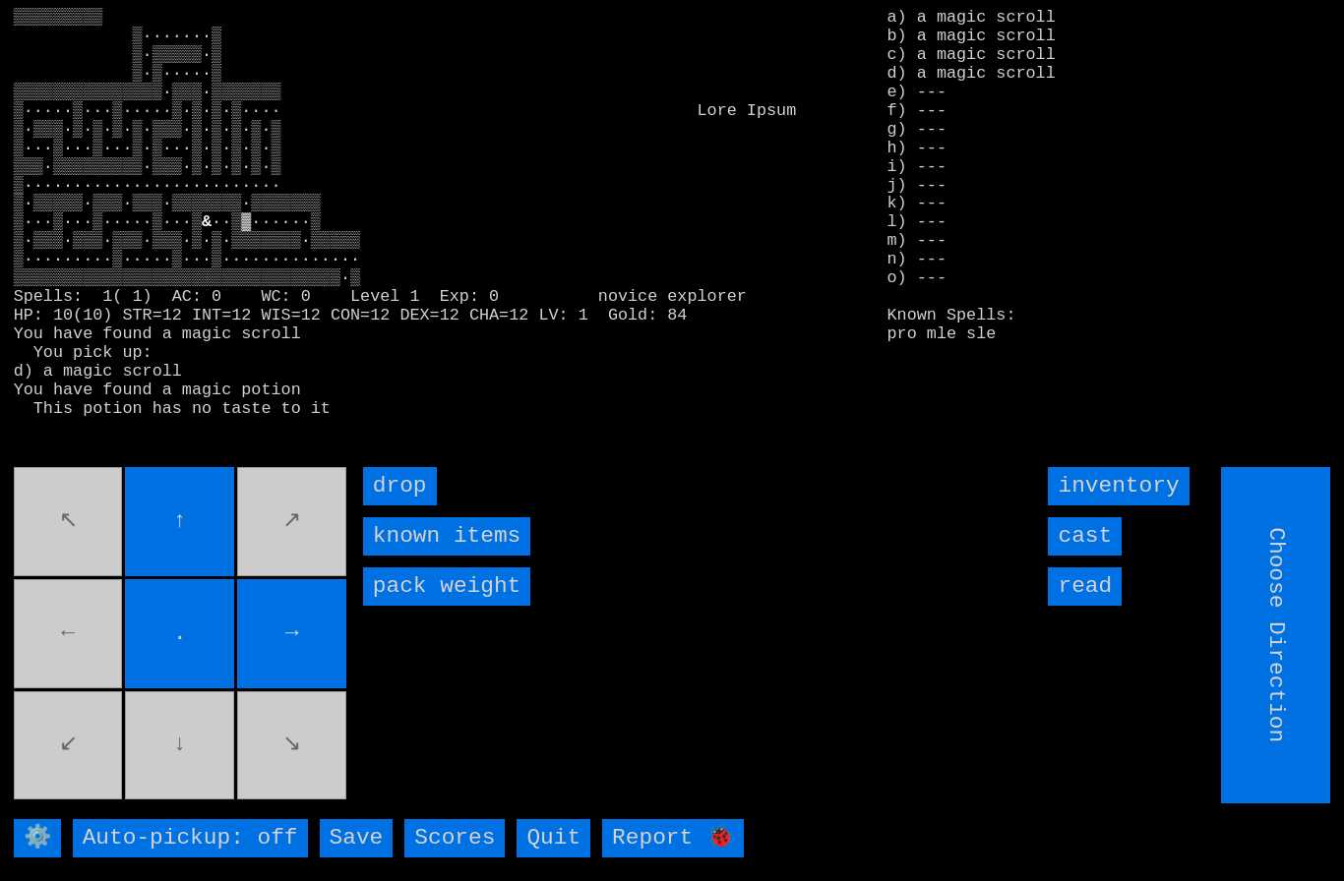
type input "Hold to Run"
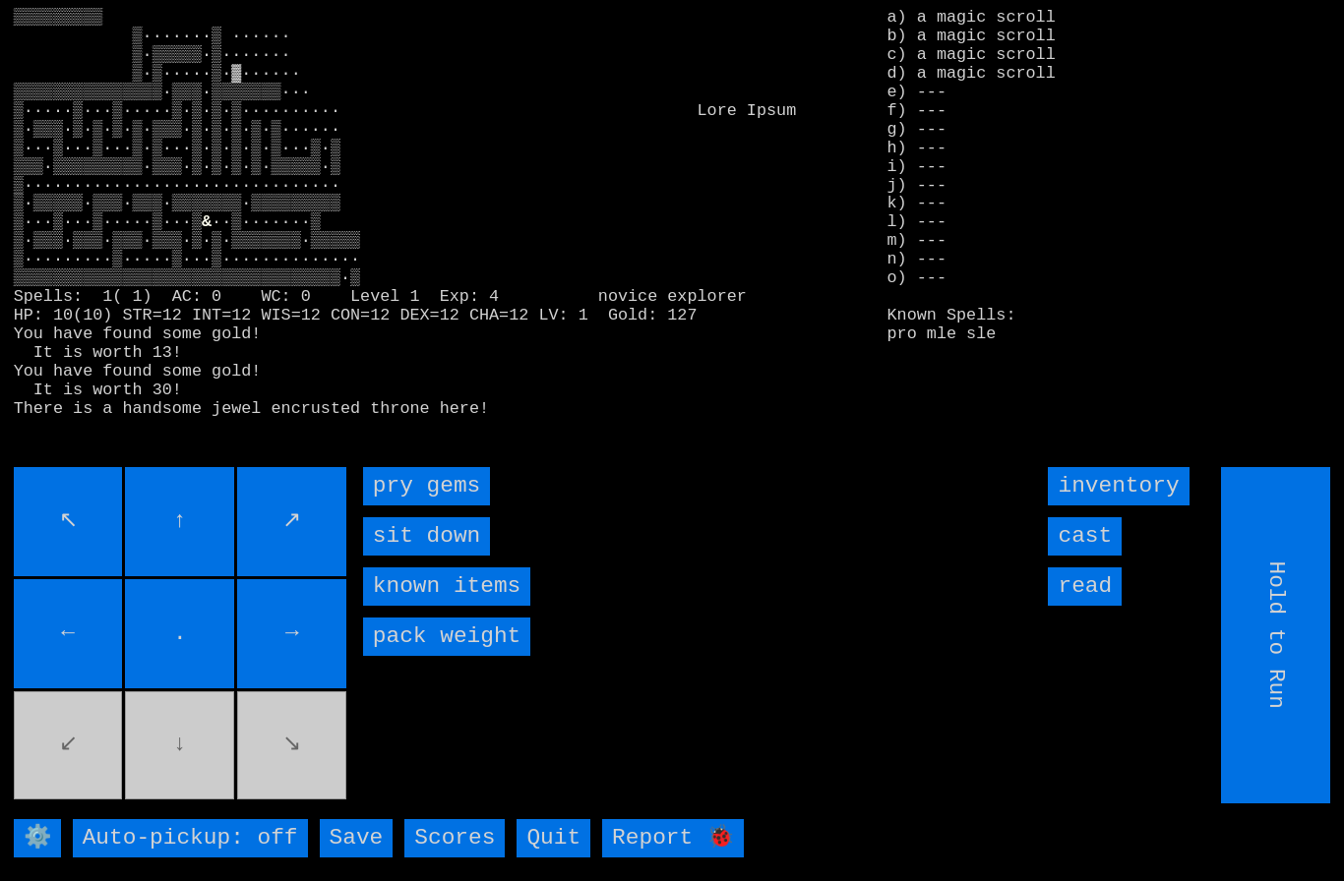
click at [406, 506] on gems "pry gems" at bounding box center [426, 486] width 127 height 38
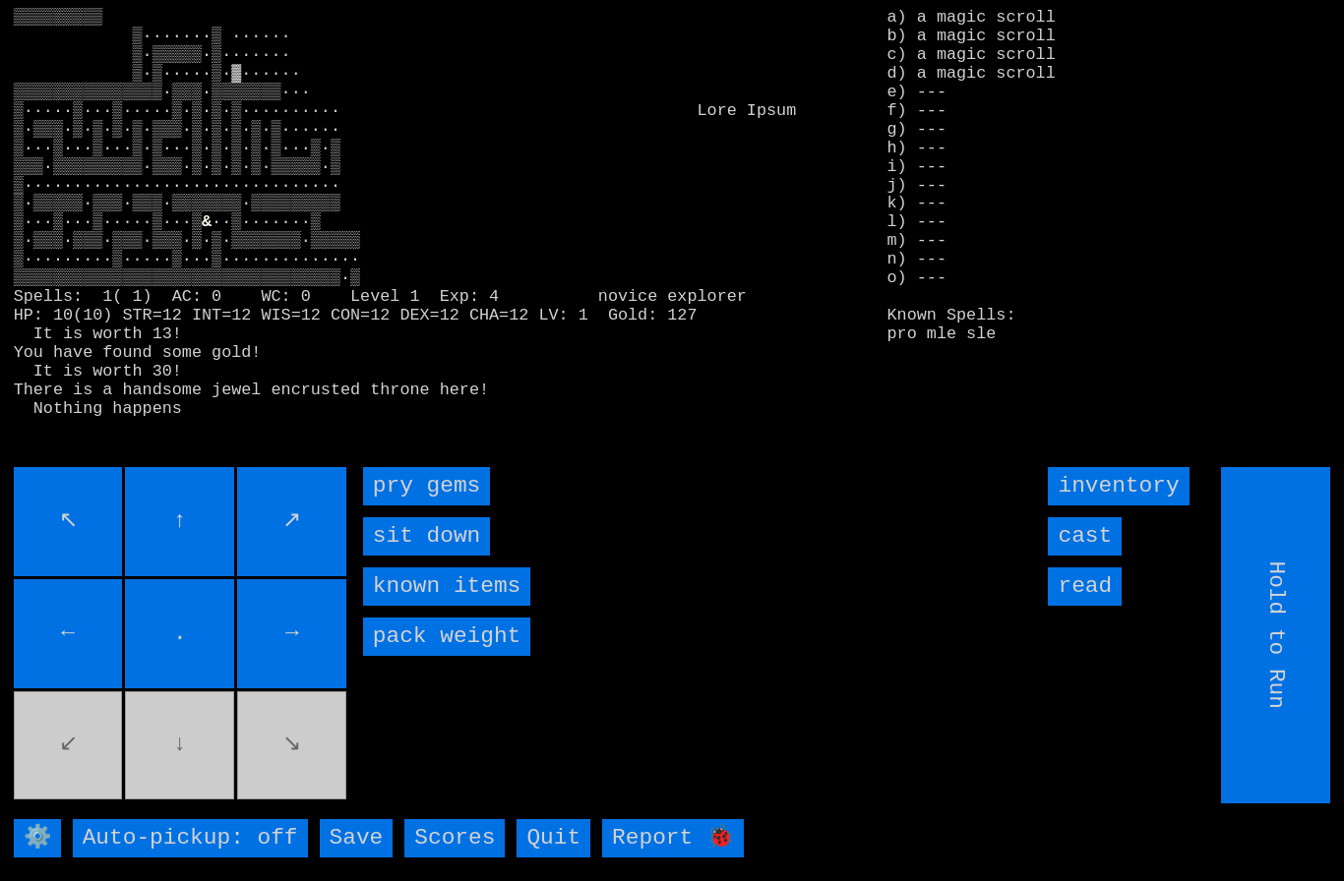
click at [409, 506] on gems "pry gems" at bounding box center [426, 486] width 127 height 38
